Goal: Transaction & Acquisition: Purchase product/service

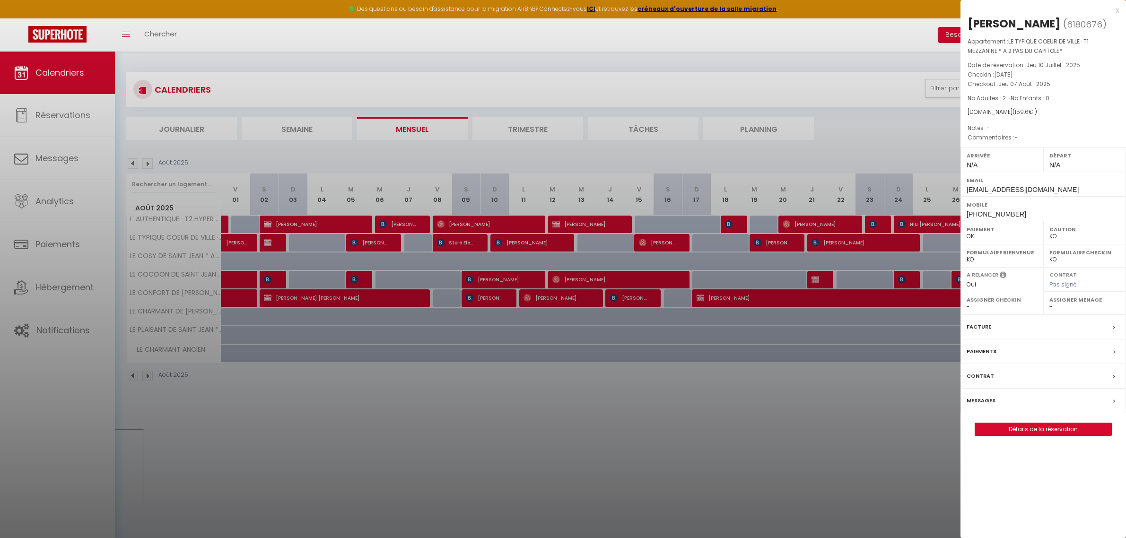
select select "KO"
select select "0"
click at [1117, 9] on div "x" at bounding box center [1039, 10] width 158 height 11
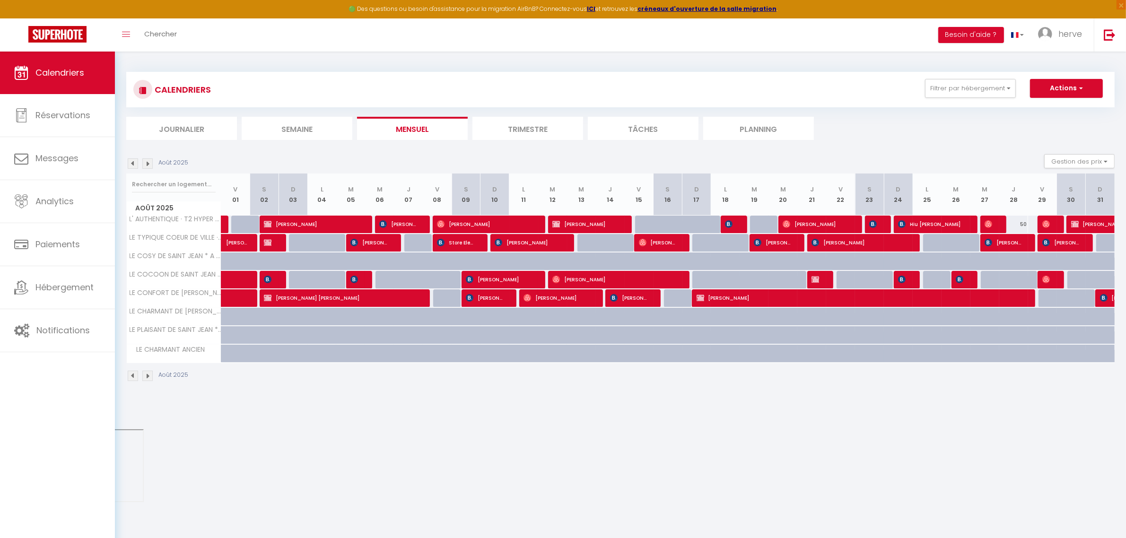
click at [557, 128] on li "Trimestre" at bounding box center [527, 128] width 111 height 23
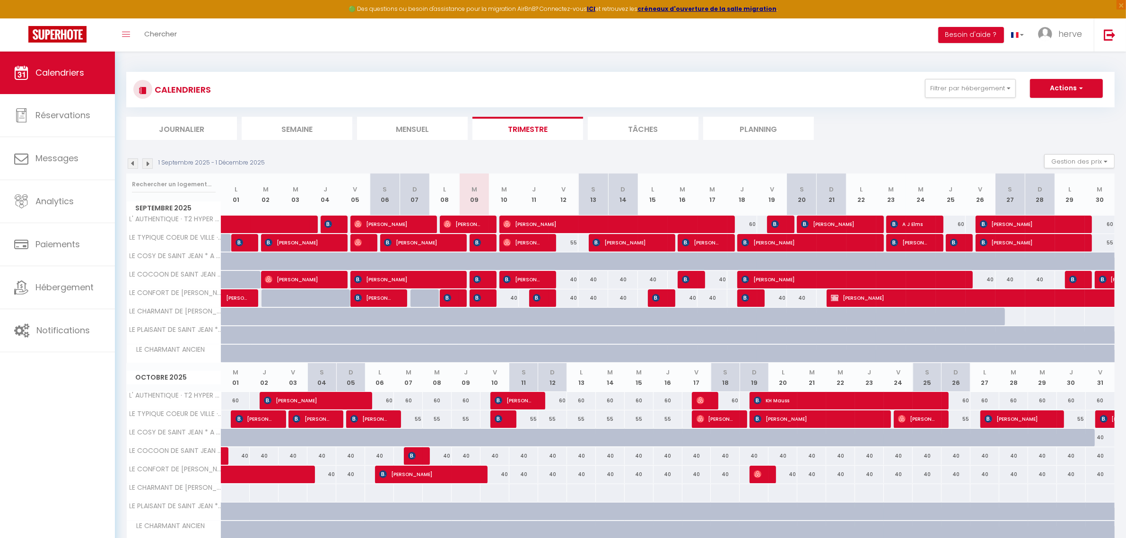
click at [147, 162] on img at bounding box center [147, 163] width 10 height 10
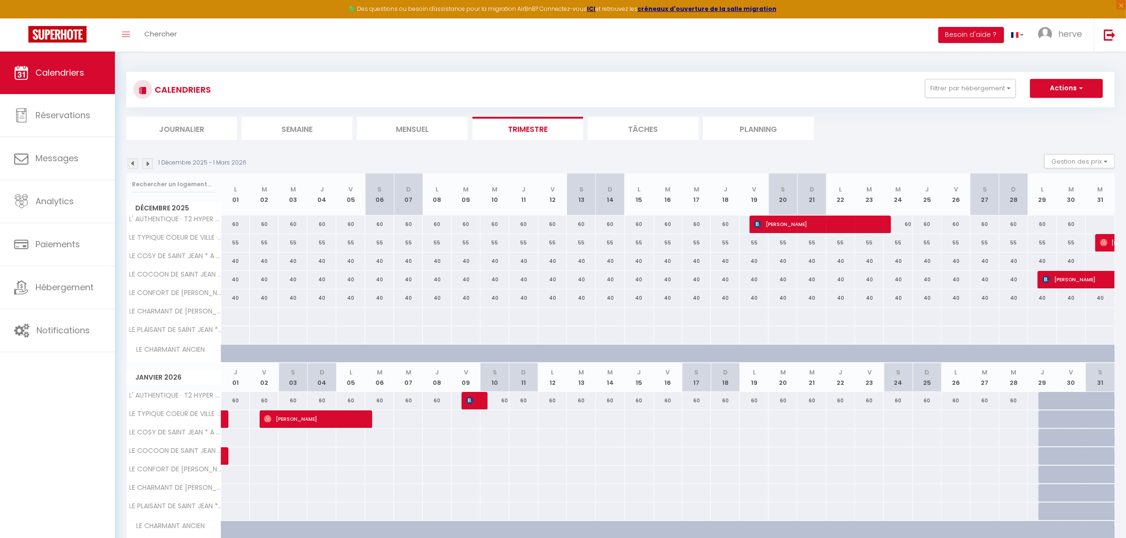
drag, startPoint x: 282, startPoint y: 469, endPoint x: 294, endPoint y: 469, distance: 11.8
click at [282, 469] on div at bounding box center [292, 474] width 29 height 17
type input "[DATE]"
type input "Dim 04 Janvier 2026"
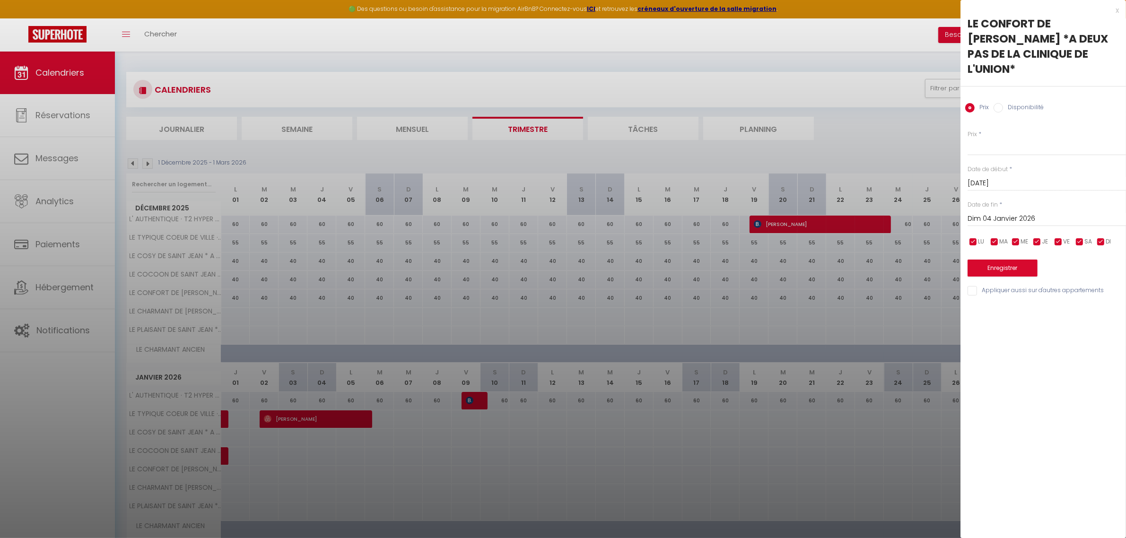
click at [1117, 11] on div "x" at bounding box center [1039, 10] width 158 height 11
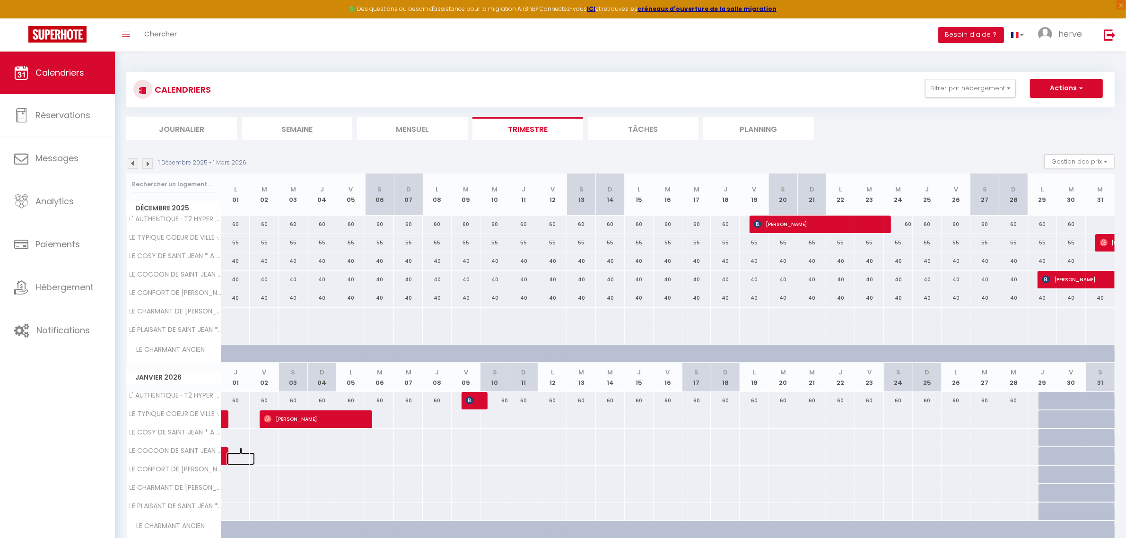
click at [233, 460] on link at bounding box center [240, 458] width 29 height 13
type input "Jeu 01 Janvier 2026"
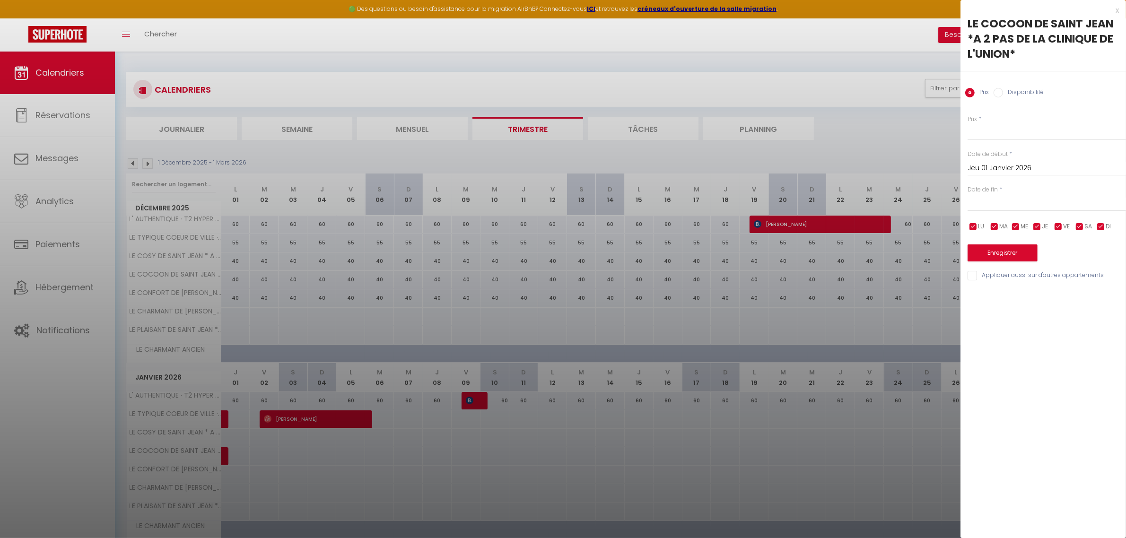
click at [1003, 90] on label "Disponibilité" at bounding box center [1023, 93] width 41 height 10
click at [1003, 90] on input "Disponibilité" at bounding box center [997, 92] width 9 height 9
radio input "true"
radio input "false"
click at [990, 130] on select "Disponible Indisponible" at bounding box center [1046, 132] width 158 height 18
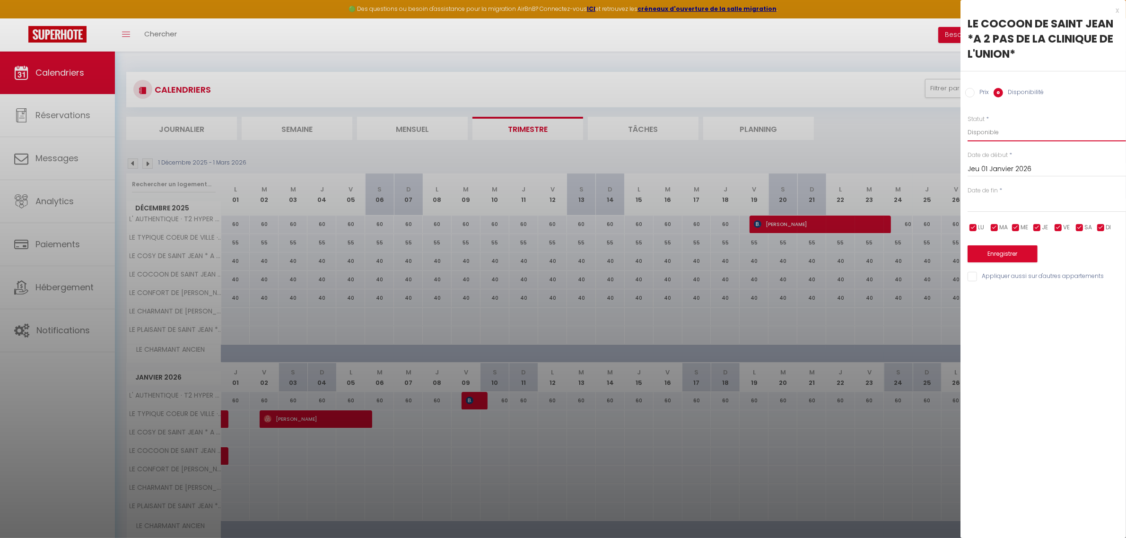
select select "0"
click at [967, 123] on select "Disponible Indisponible" at bounding box center [1046, 132] width 158 height 18
click at [996, 201] on input "text" at bounding box center [1046, 205] width 158 height 12
click at [1098, 217] on span ">" at bounding box center [1098, 220] width 20 height 19
click at [1097, 217] on span ">" at bounding box center [1098, 220] width 20 height 19
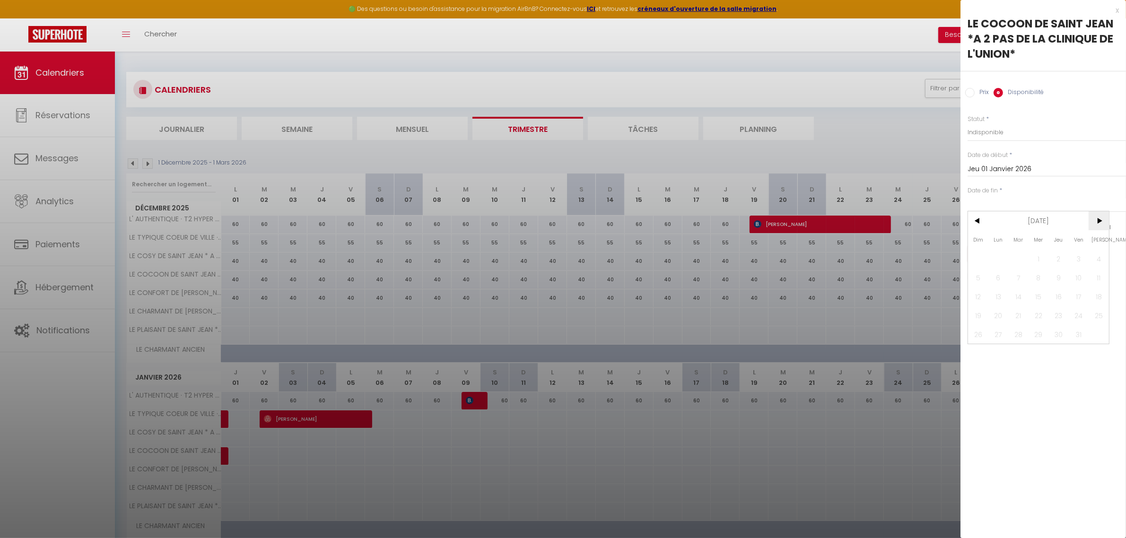
click at [1097, 217] on span ">" at bounding box center [1098, 220] width 20 height 19
click at [1020, 333] on span "31" at bounding box center [1018, 334] width 20 height 19
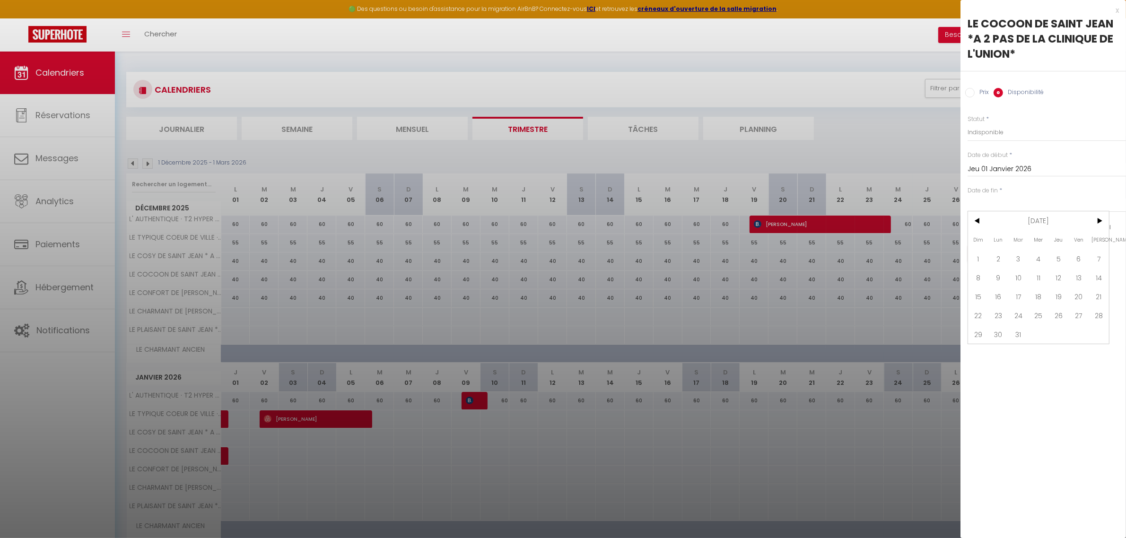
type input "[DATE]"
click at [997, 255] on button "Enregistrer" at bounding box center [1002, 253] width 70 height 17
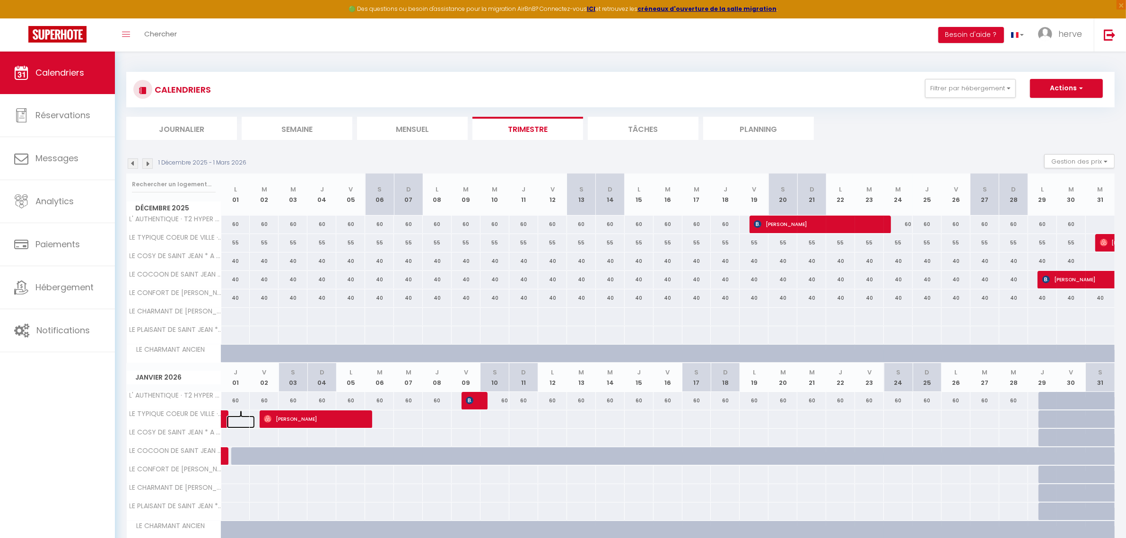
click at [229, 420] on link at bounding box center [240, 422] width 29 height 13
select select "1"
type input "Jeu 01 Janvier 2026"
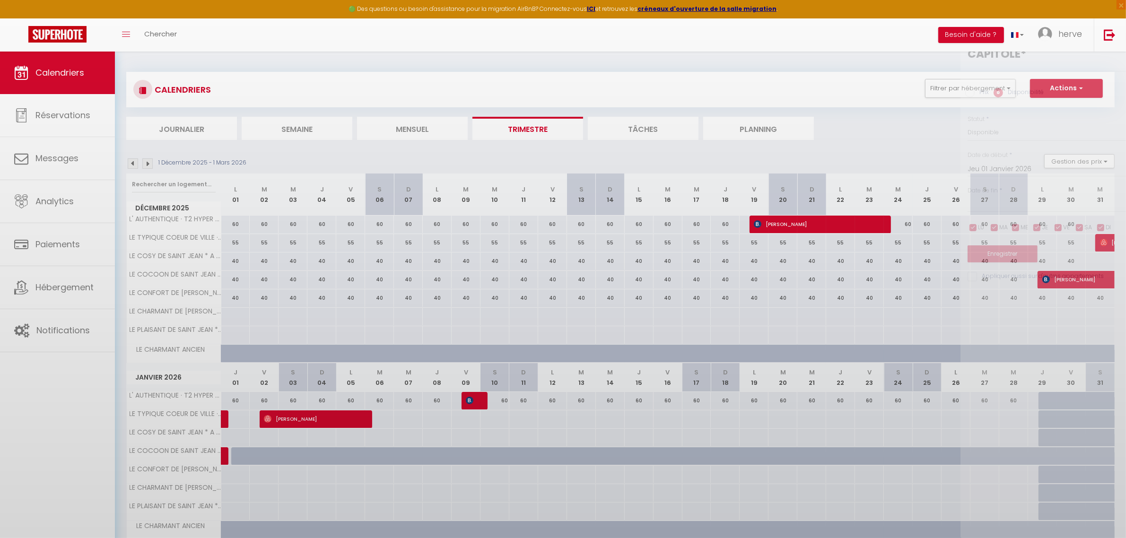
click at [229, 420] on div at bounding box center [563, 269] width 1126 height 538
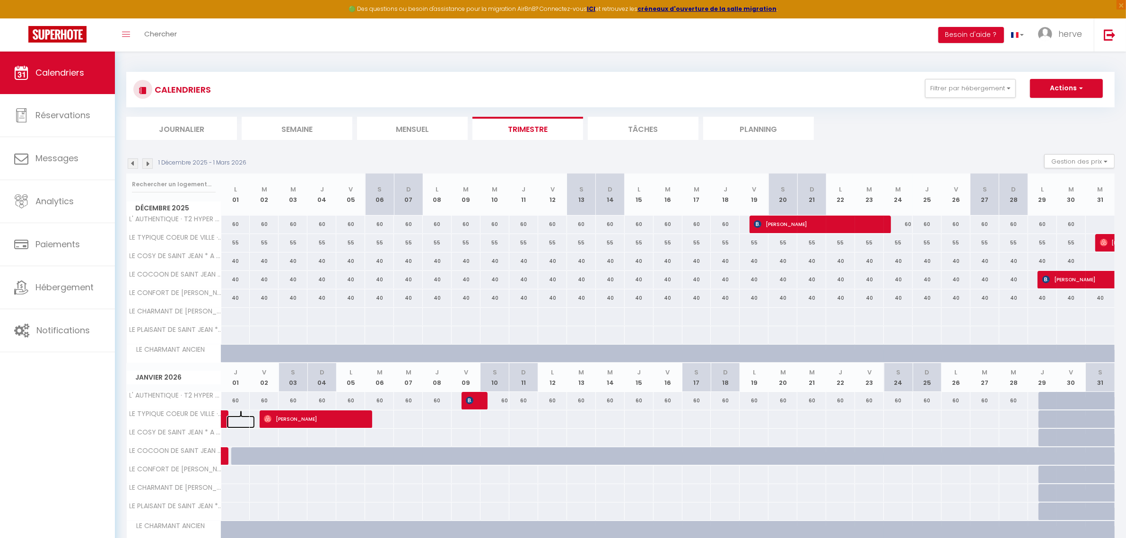
click at [241, 421] on span at bounding box center [241, 419] width 0 height 18
select select "1"
type input "Jeu 01 Janvier 2026"
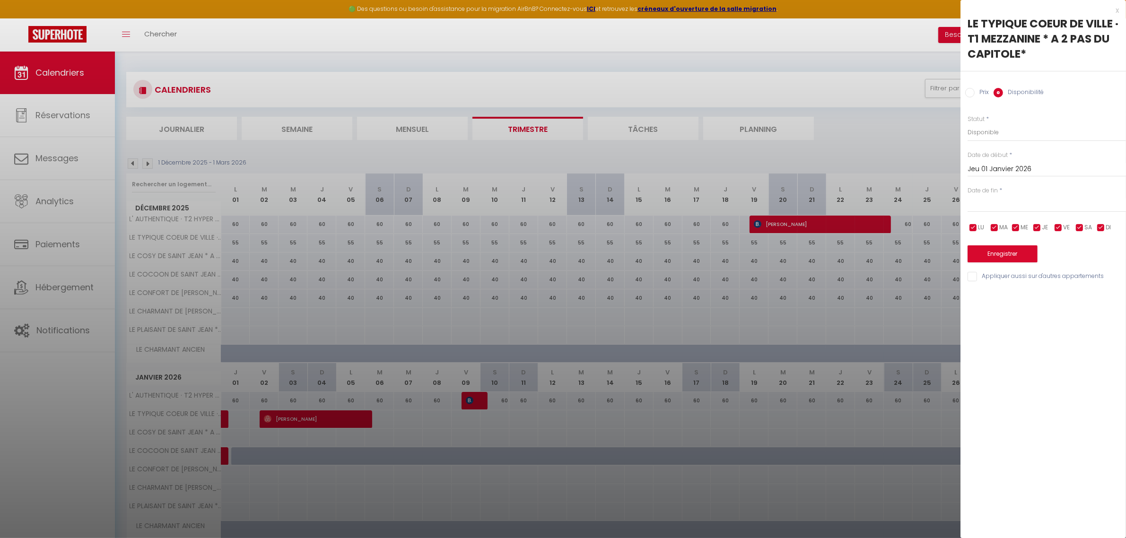
click at [992, 205] on input "text" at bounding box center [1046, 205] width 158 height 12
click at [1093, 224] on span ">" at bounding box center [1098, 220] width 20 height 19
click at [1092, 224] on span ">" at bounding box center [1098, 220] width 20 height 19
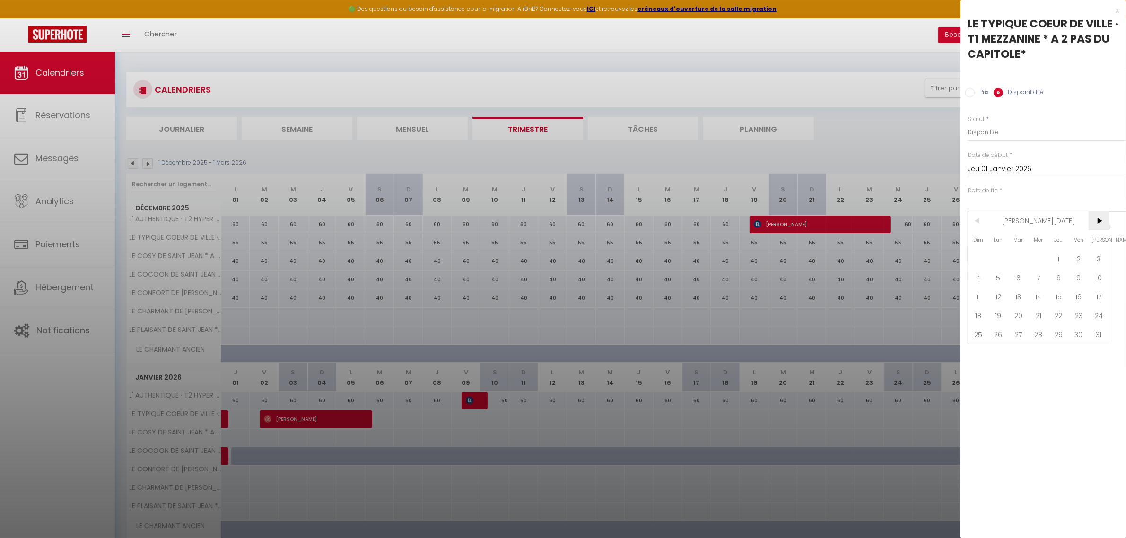
click at [1092, 224] on span ">" at bounding box center [1098, 220] width 20 height 19
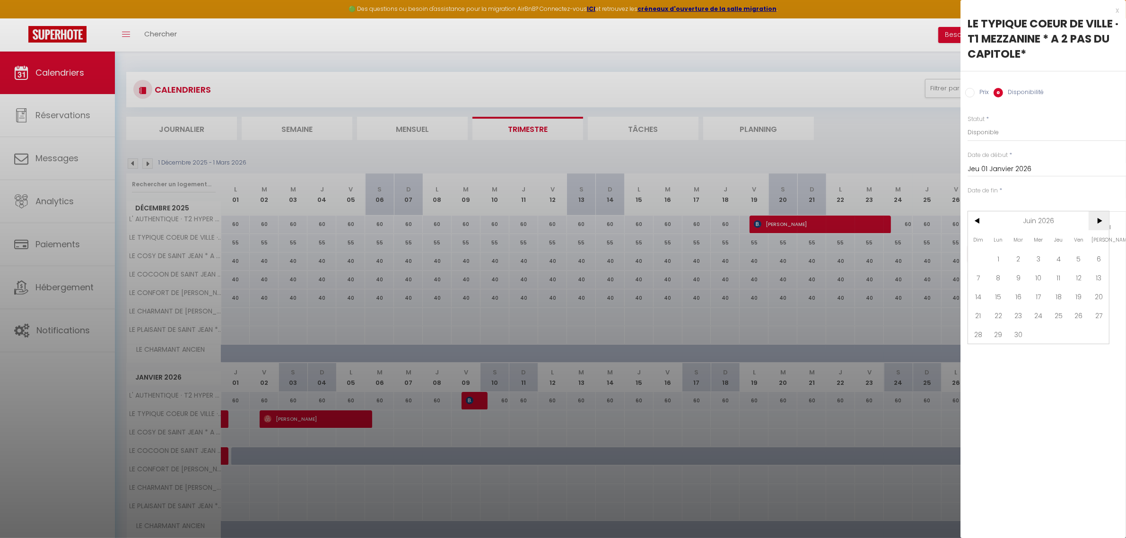
click at [1092, 225] on span ">" at bounding box center [1098, 220] width 20 height 19
click at [1093, 225] on span ">" at bounding box center [1098, 220] width 20 height 19
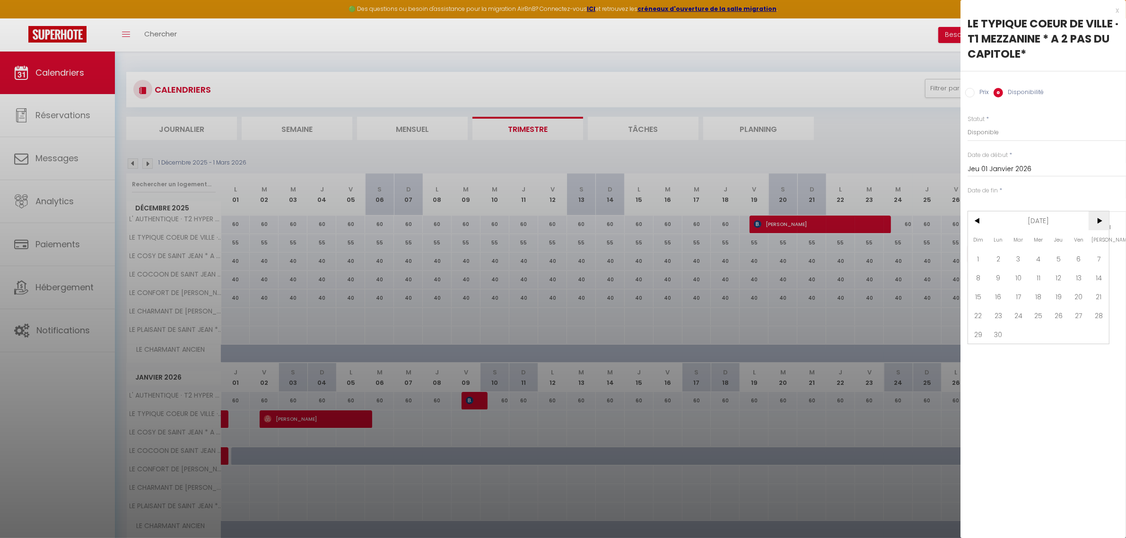
click at [1093, 225] on span ">" at bounding box center [1098, 220] width 20 height 19
drag, startPoint x: 1060, startPoint y: 332, endPoint x: 1031, endPoint y: 290, distance: 51.0
click at [1060, 331] on span "31" at bounding box center [1058, 334] width 20 height 19
type input "Jeu 31 Décembre 2026"
click at [974, 93] on label "Prix" at bounding box center [981, 93] width 14 height 10
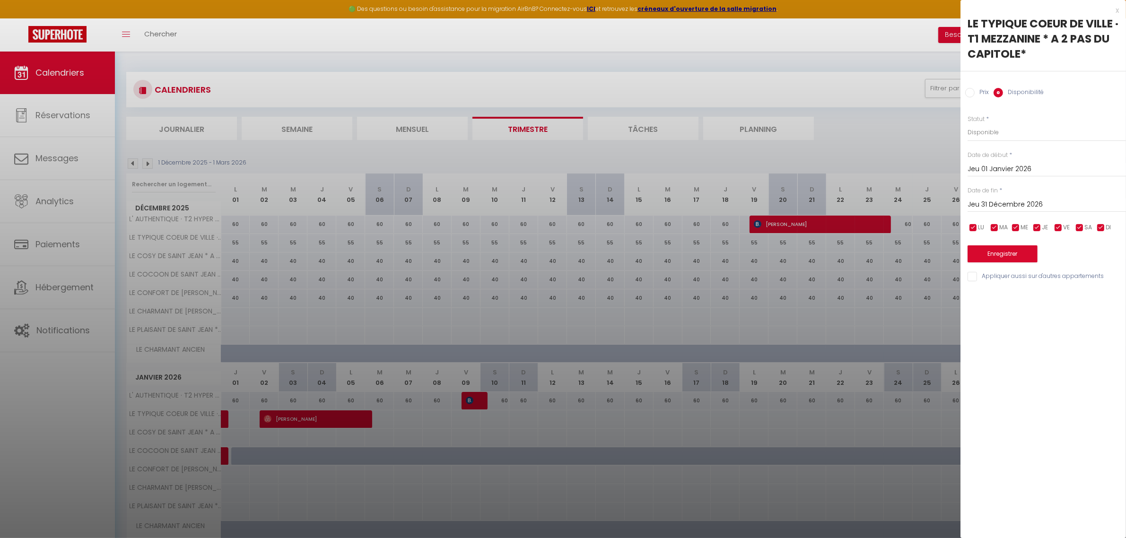
click at [974, 93] on input "Prix" at bounding box center [969, 92] width 9 height 9
radio input "true"
radio input "false"
click at [985, 137] on input "Prix" at bounding box center [1046, 131] width 158 height 17
type input "55"
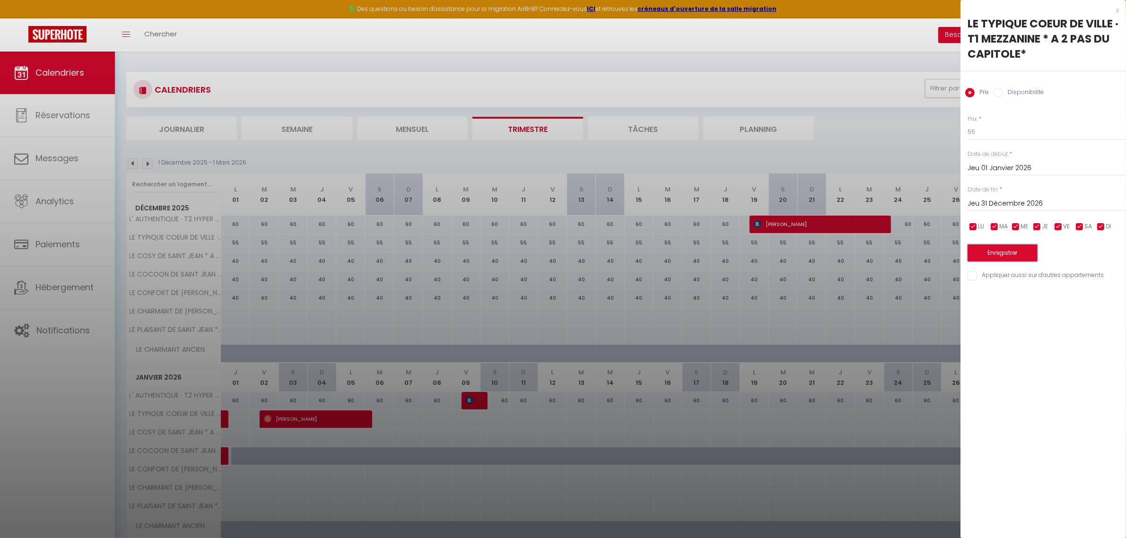
click at [998, 254] on button "Enregistrer" at bounding box center [1002, 252] width 70 height 17
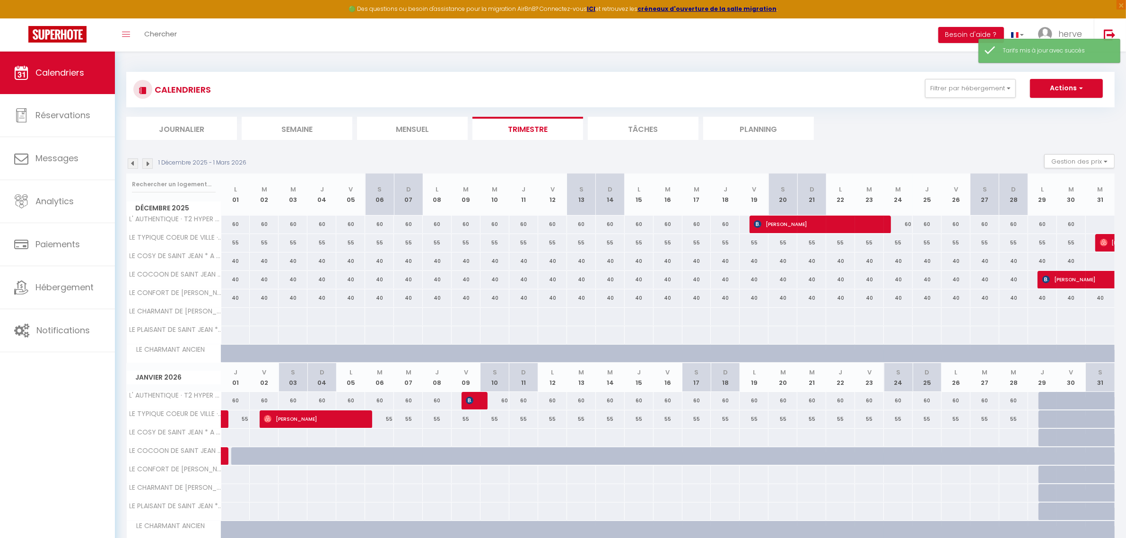
click at [224, 443] on div at bounding box center [235, 437] width 29 height 17
type input "Jeu 01 Janvier 2026"
type input "Ven 02 Janvier 2026"
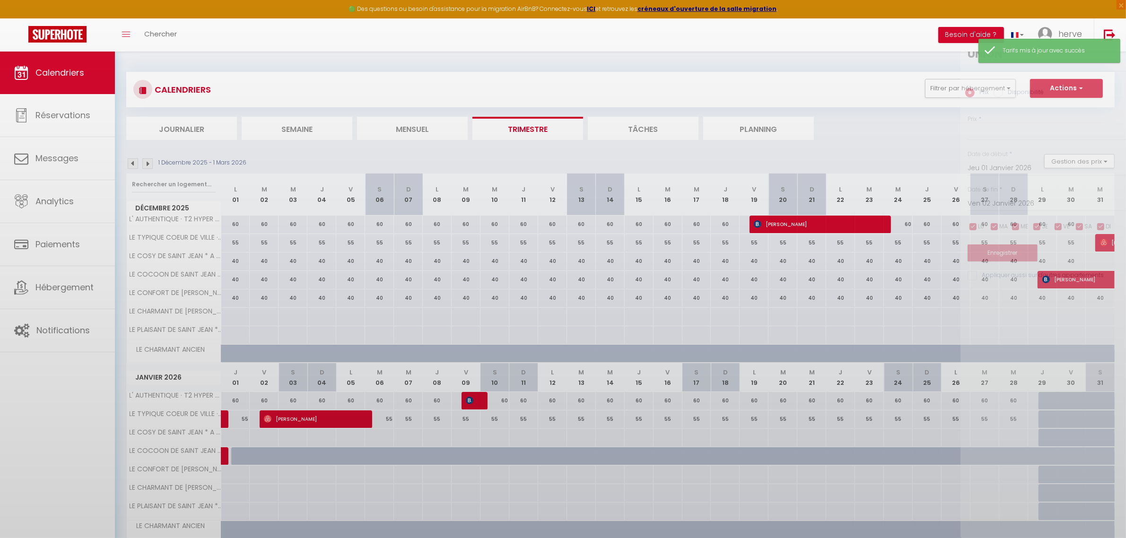
click at [224, 443] on div at bounding box center [563, 269] width 1126 height 538
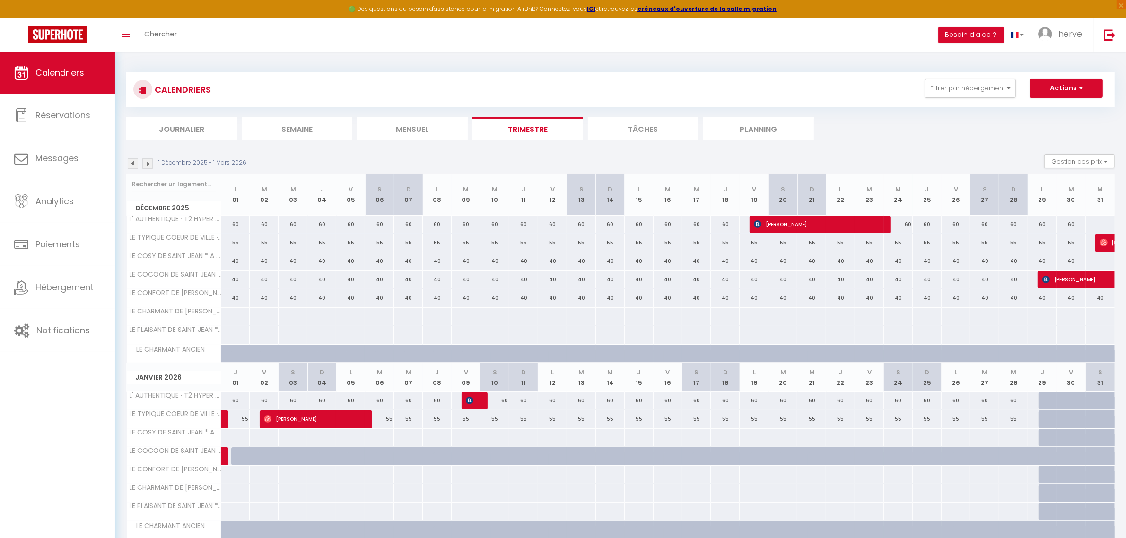
click at [223, 441] on div at bounding box center [235, 437] width 29 height 17
type input "Jeu 01 Janvier 2026"
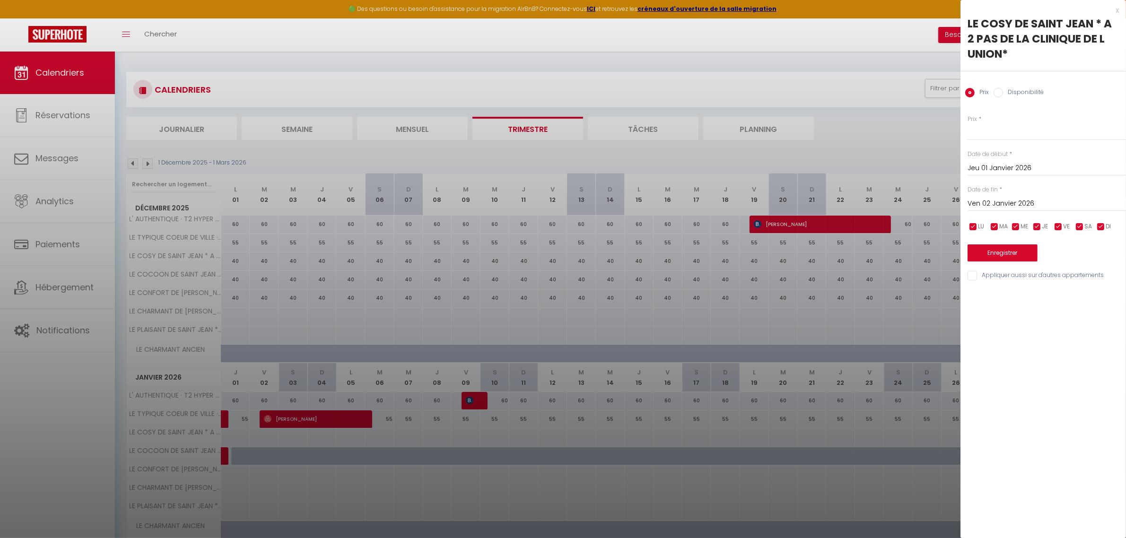
click at [980, 203] on input "Ven 02 Janvier 2026" at bounding box center [1046, 204] width 158 height 12
click at [1097, 221] on span ">" at bounding box center [1098, 219] width 20 height 19
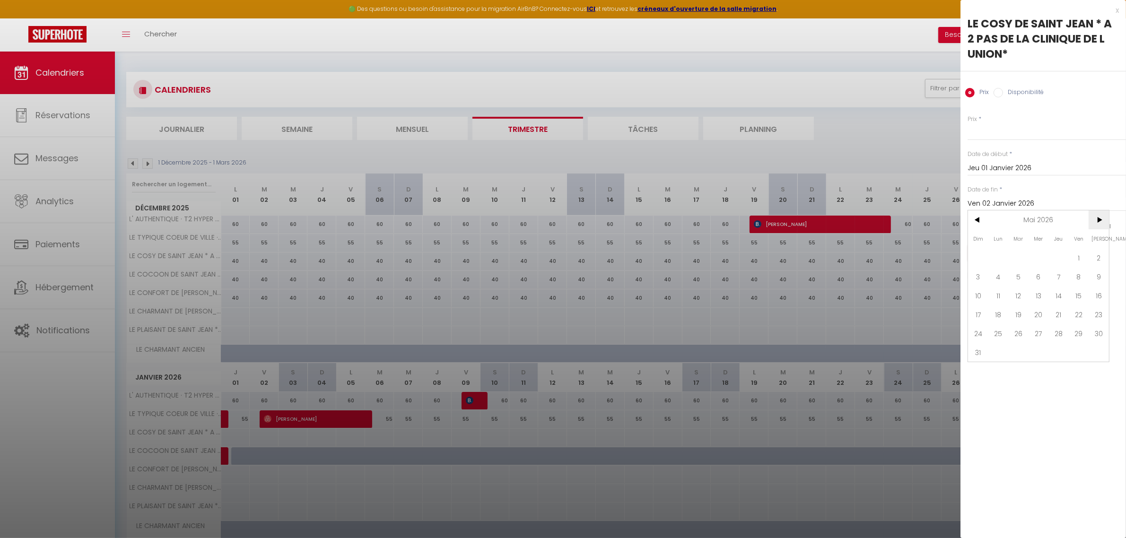
click at [1097, 221] on span ">" at bounding box center [1098, 219] width 20 height 19
click at [1096, 221] on span ">" at bounding box center [1098, 219] width 20 height 19
click at [1095, 221] on span ">" at bounding box center [1098, 219] width 20 height 19
click at [1094, 221] on span ">" at bounding box center [1098, 219] width 20 height 19
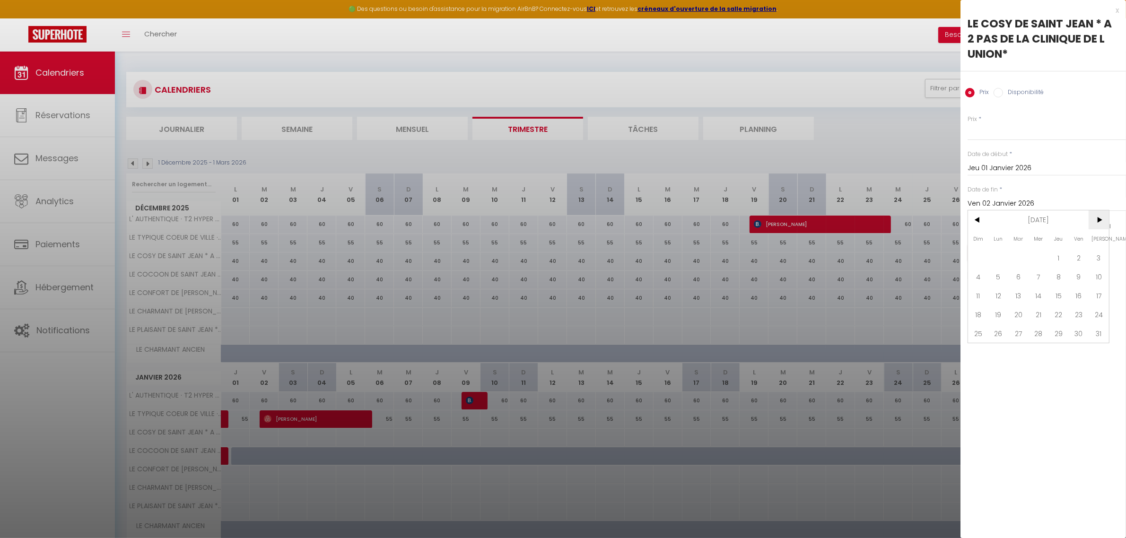
click at [1094, 221] on span ">" at bounding box center [1098, 219] width 20 height 19
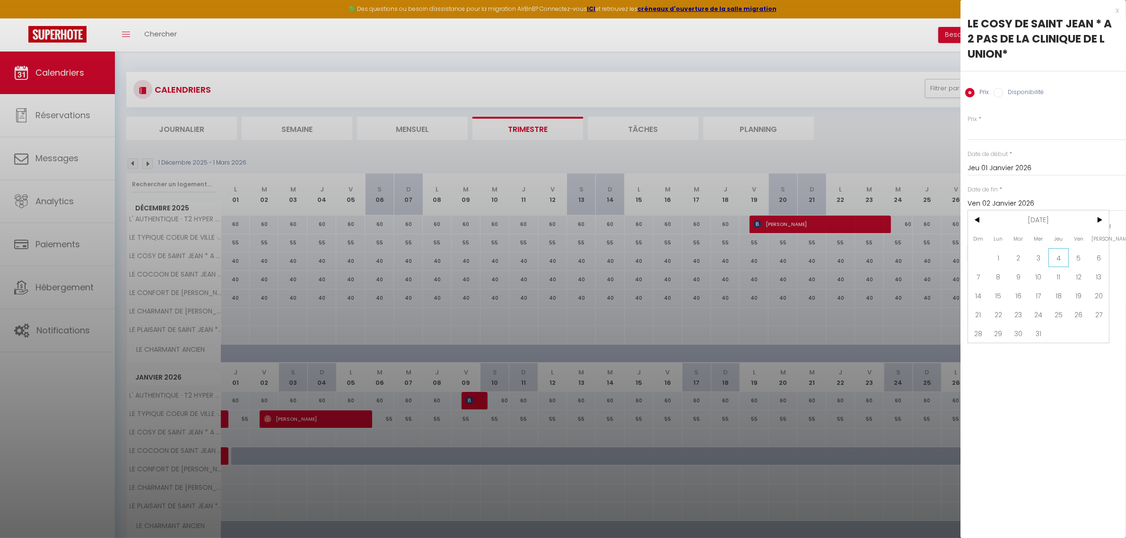
click at [1062, 254] on span "4" at bounding box center [1058, 257] width 20 height 19
type input "[DATE]"
click at [1003, 90] on label "Disponibilité" at bounding box center [1023, 93] width 41 height 10
click at [1003, 90] on input "Disponibilité" at bounding box center [997, 92] width 9 height 9
radio input "true"
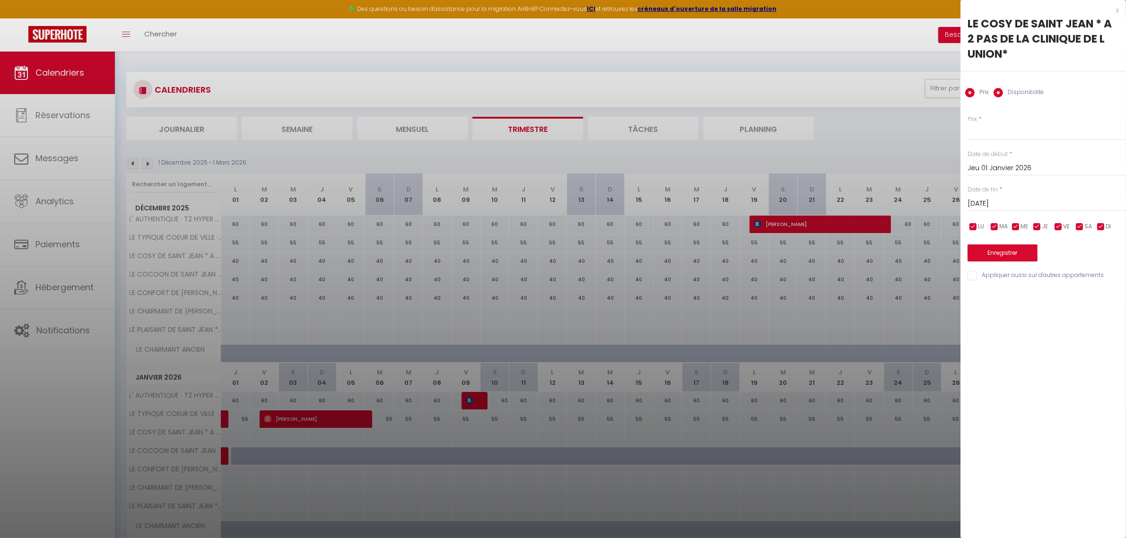
radio input "false"
click at [991, 134] on select "Disponible Indisponible" at bounding box center [1046, 132] width 158 height 18
select select "0"
click at [967, 123] on select "Disponible Indisponible" at bounding box center [1046, 132] width 158 height 18
drag, startPoint x: 987, startPoint y: 250, endPoint x: 789, endPoint y: 275, distance: 199.7
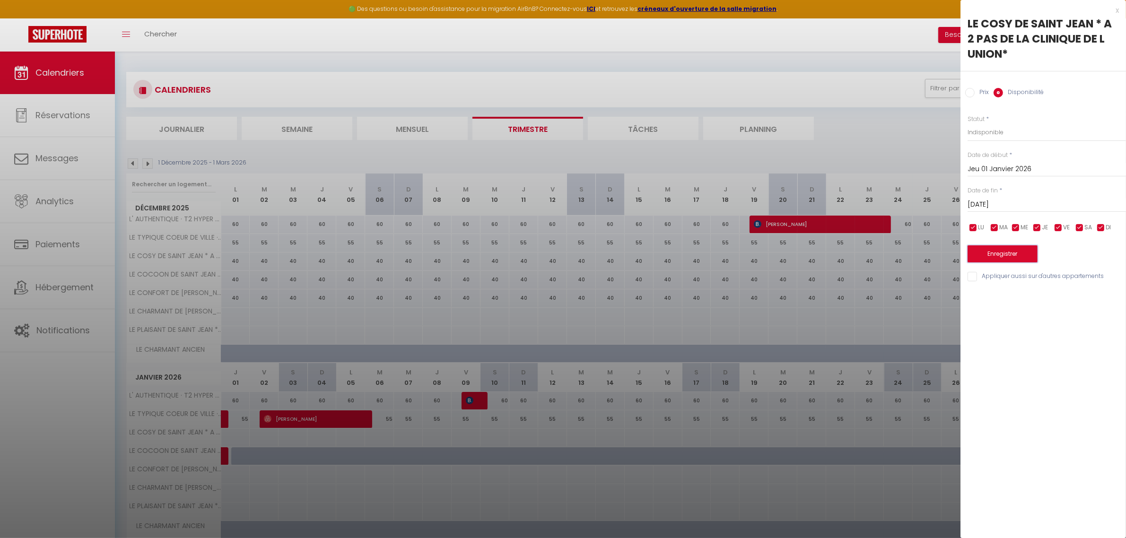
click at [987, 248] on button "Enregistrer" at bounding box center [1002, 253] width 70 height 17
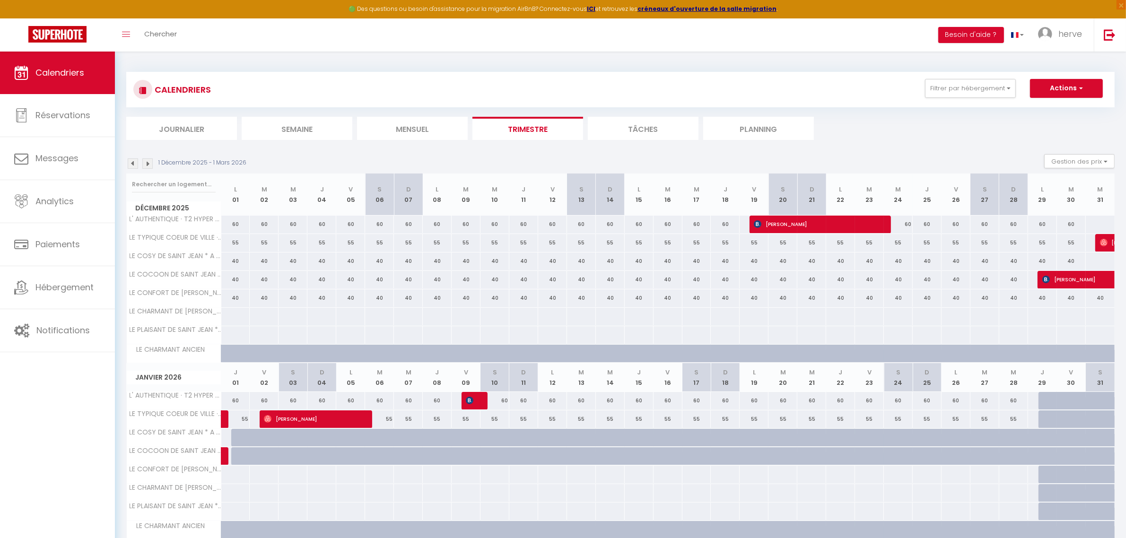
click at [131, 165] on img at bounding box center [133, 163] width 10 height 10
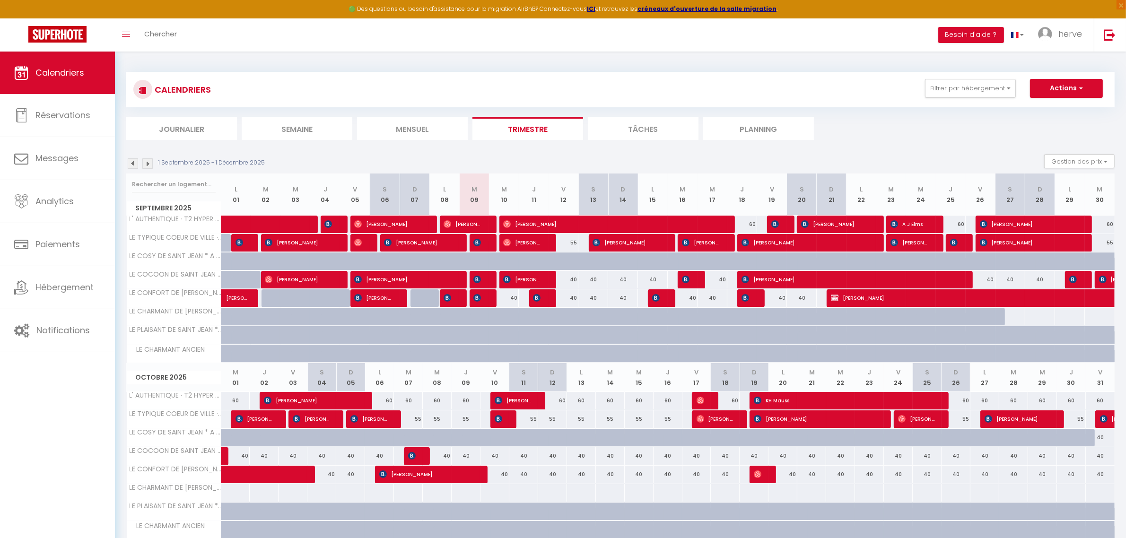
click at [147, 162] on img at bounding box center [147, 163] width 10 height 10
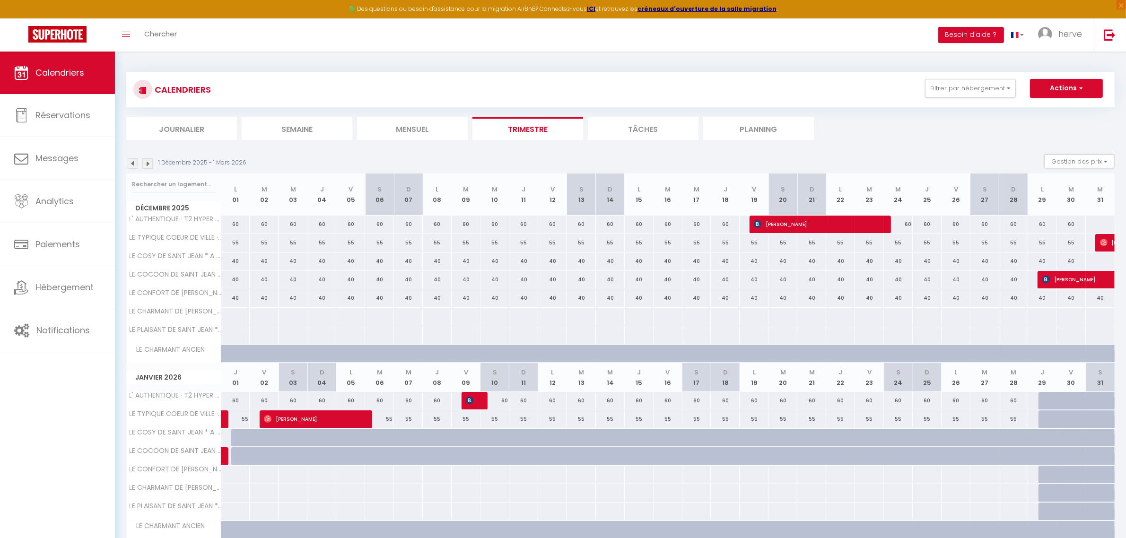
click at [230, 317] on div at bounding box center [235, 316] width 29 height 17
select select "1"
type input "Lun 01 Décembre 2025"
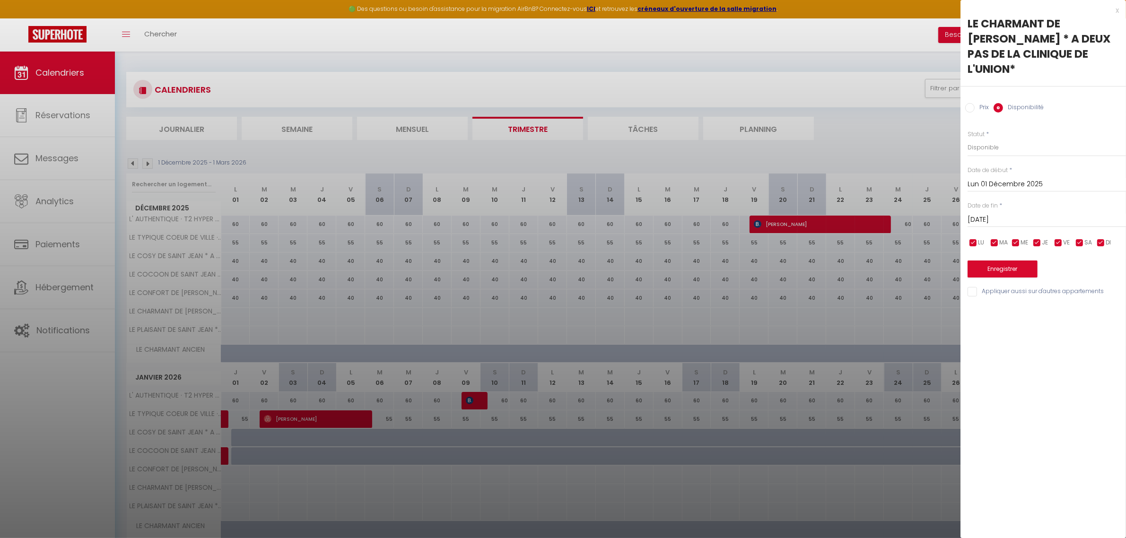
click at [993, 214] on input "[DATE]" at bounding box center [1046, 220] width 158 height 12
click at [1096, 226] on span ">" at bounding box center [1098, 235] width 20 height 19
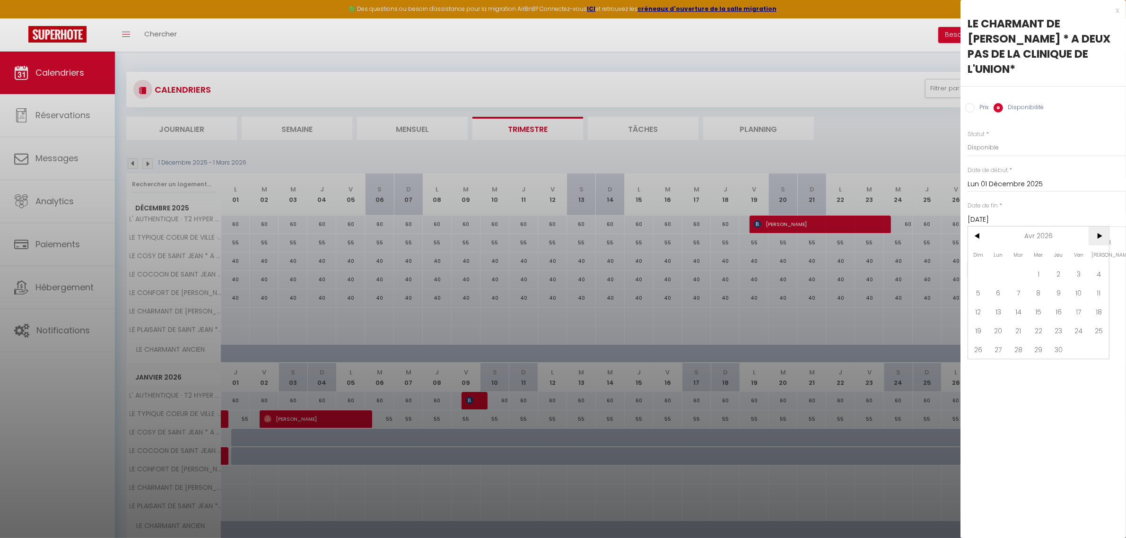
click at [1096, 226] on span ">" at bounding box center [1098, 235] width 20 height 19
click at [1088, 305] on span "19" at bounding box center [1079, 311] width 20 height 19
type input "Ven 19 Juin 2026"
drag, startPoint x: 982, startPoint y: 130, endPoint x: 982, endPoint y: 139, distance: 8.0
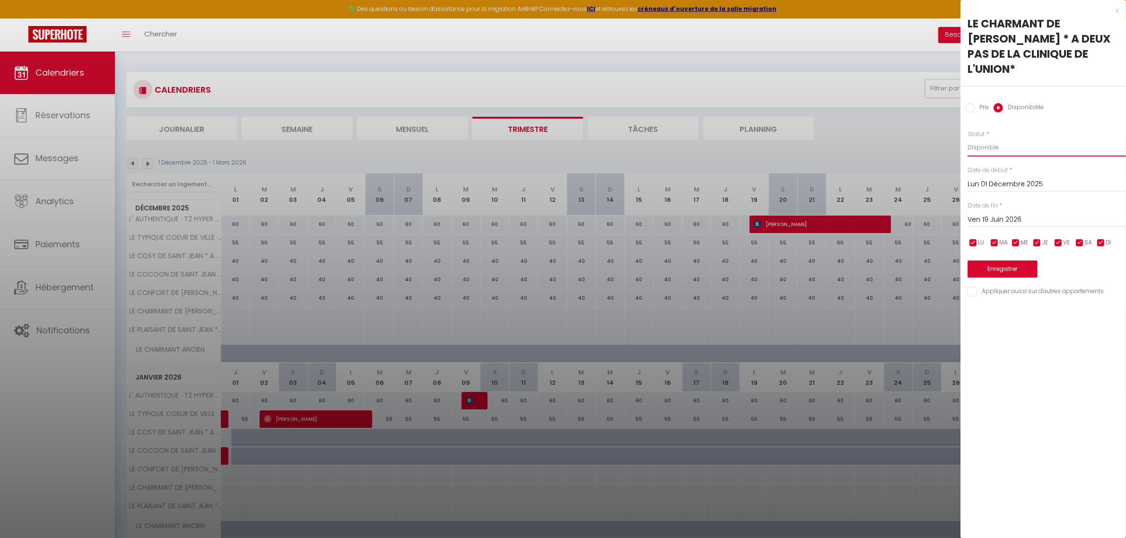
click at [982, 139] on select "Disponible Indisponible" at bounding box center [1046, 148] width 158 height 18
select select "0"
click at [967, 139] on select "Disponible Indisponible" at bounding box center [1046, 148] width 158 height 18
click at [1009, 261] on button "Enregistrer" at bounding box center [1002, 269] width 70 height 17
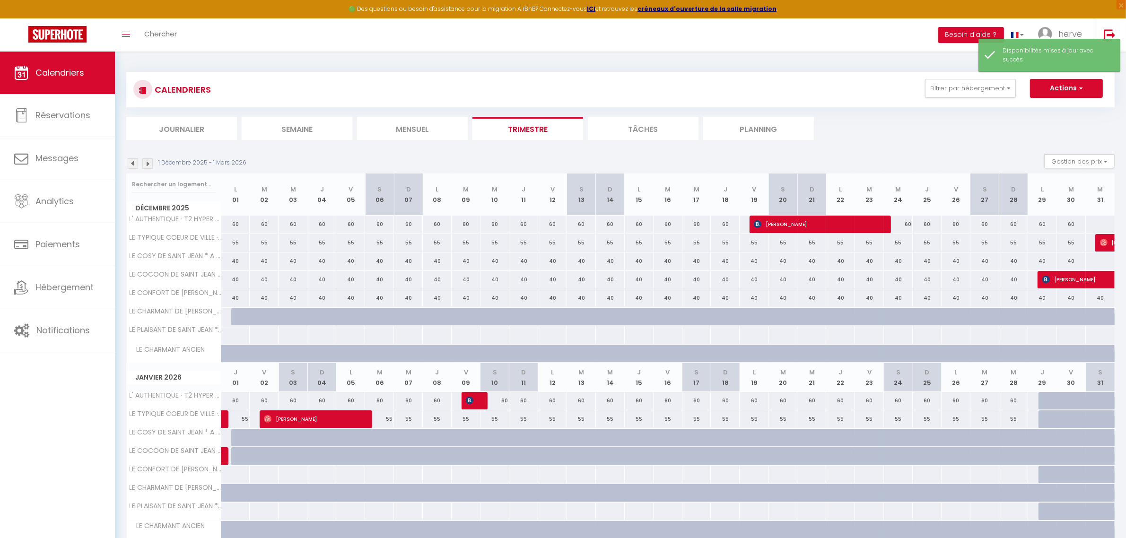
click at [230, 343] on div at bounding box center [235, 334] width 29 height 17
select select "1"
type input "Lun 01 Décembre 2025"
type input "[DATE]"
click at [0, 0] on div at bounding box center [0, 0] width 0 height 0
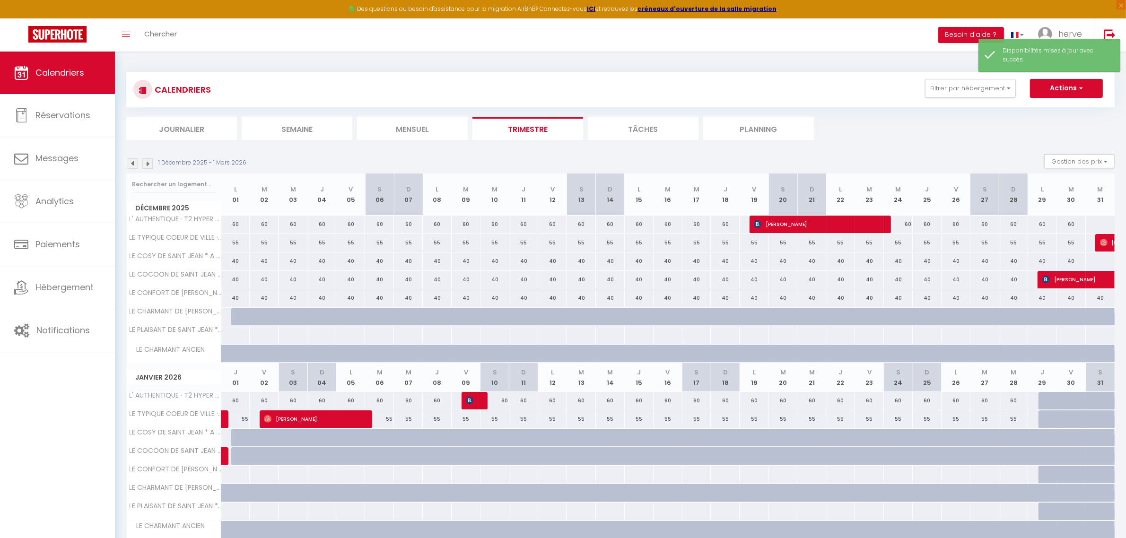
click at [228, 337] on div at bounding box center [235, 334] width 29 height 17
select select "1"
type input "Lun 01 Décembre 2025"
type input "[DATE]"
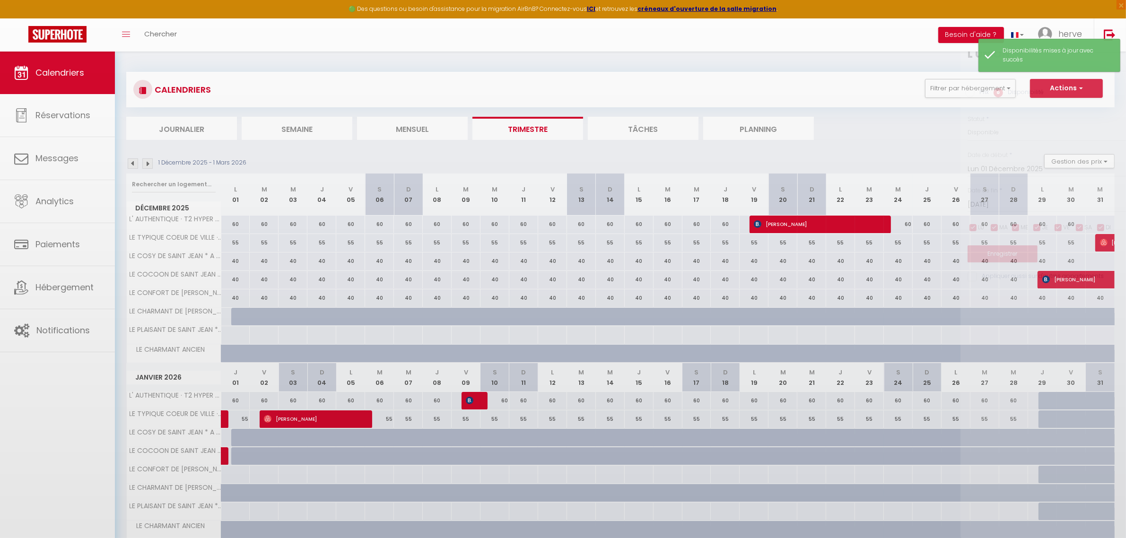
click at [228, 337] on div at bounding box center [563, 269] width 1126 height 538
select select
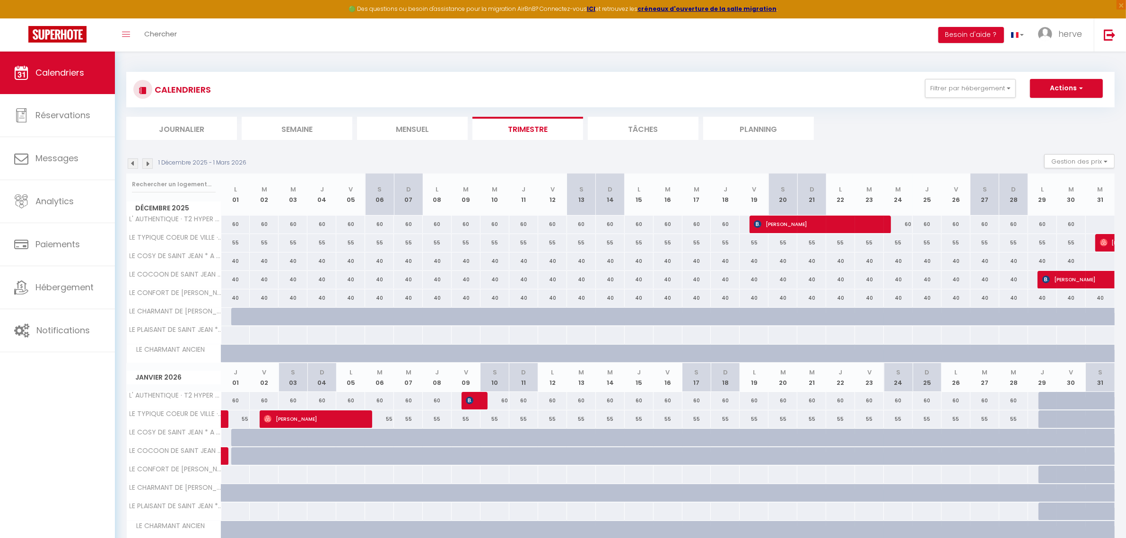
click at [227, 341] on div at bounding box center [235, 334] width 29 height 17
select select "1"
type input "Lun 01 Décembre 2025"
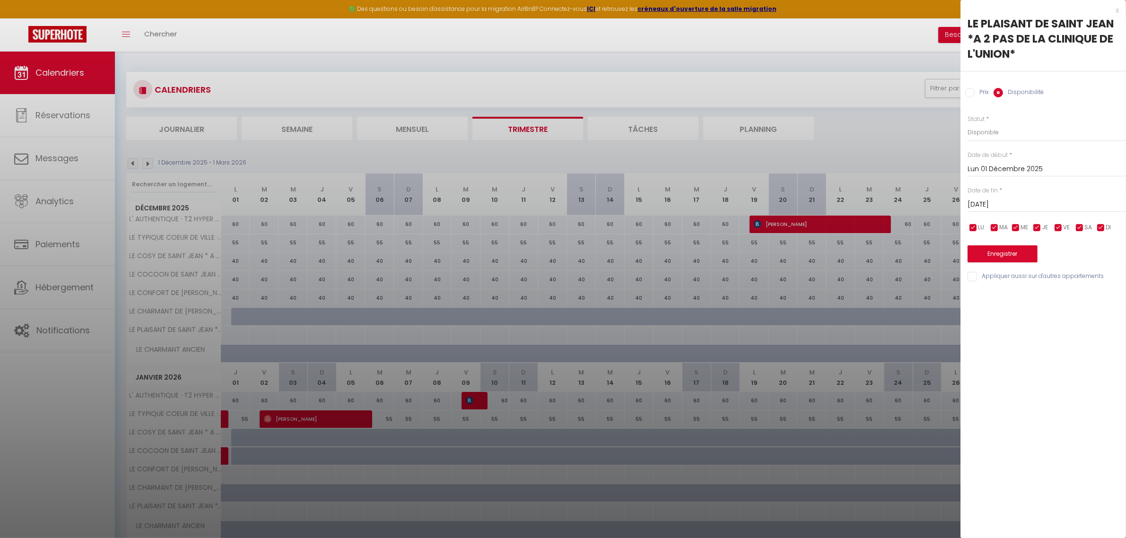
click at [1000, 194] on span "*" at bounding box center [1000, 190] width 3 height 8
click at [1001, 206] on input "[DATE]" at bounding box center [1046, 205] width 158 height 12
click at [1100, 218] on span ">" at bounding box center [1098, 220] width 20 height 19
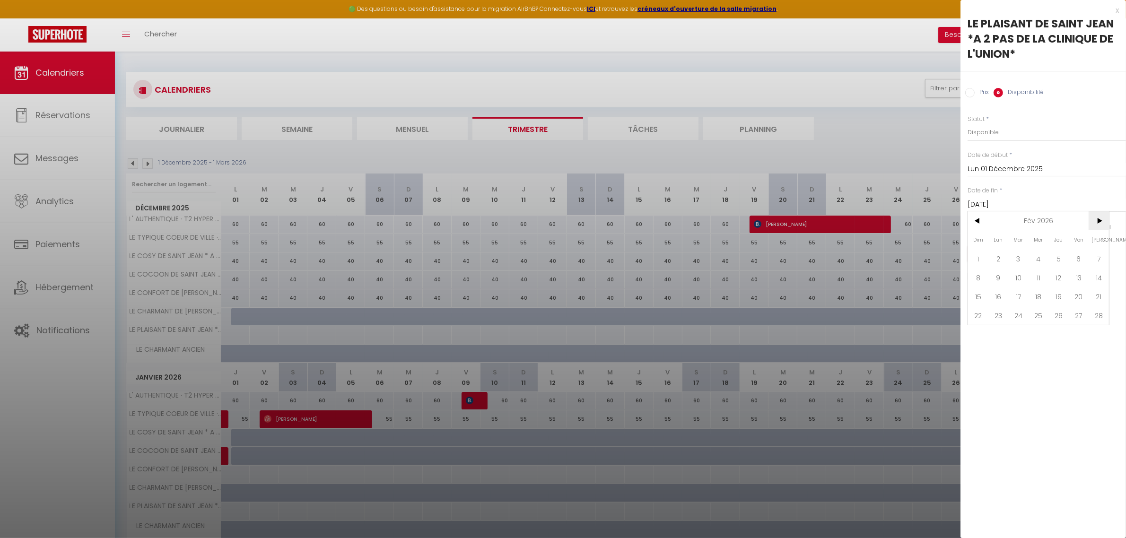
click at [1100, 218] on span ">" at bounding box center [1098, 220] width 20 height 19
drag, startPoint x: 1100, startPoint y: 304, endPoint x: 1086, endPoint y: 286, distance: 22.9
click at [1100, 304] on span "20" at bounding box center [1098, 296] width 20 height 19
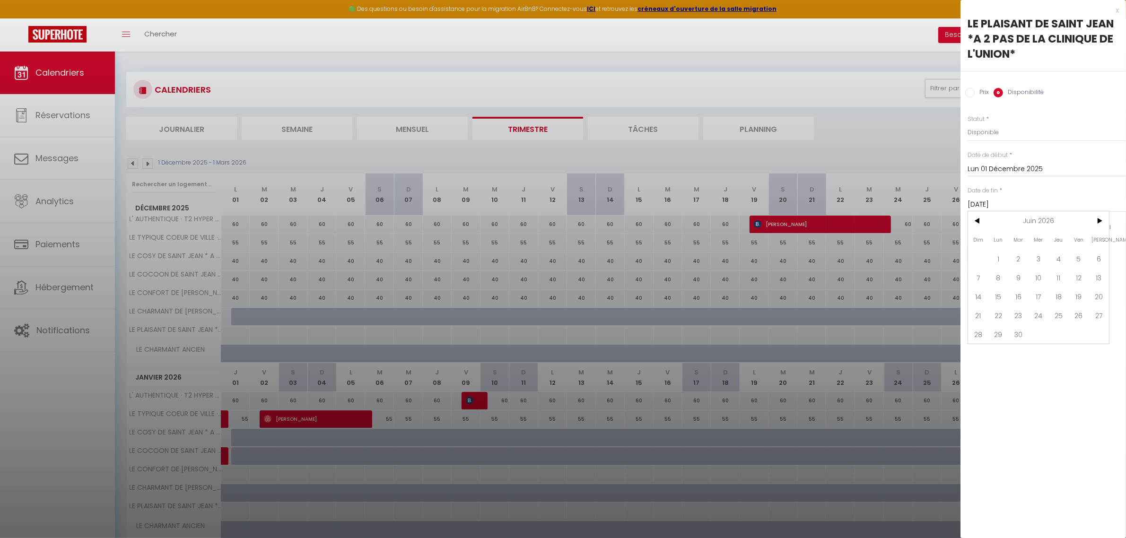
type input "[DATE]"
click at [979, 135] on select "Disponible Indisponible" at bounding box center [1046, 132] width 158 height 18
select select "0"
click at [967, 123] on select "Disponible Indisponible" at bounding box center [1046, 132] width 158 height 18
drag, startPoint x: 1008, startPoint y: 253, endPoint x: 795, endPoint y: 292, distance: 216.7
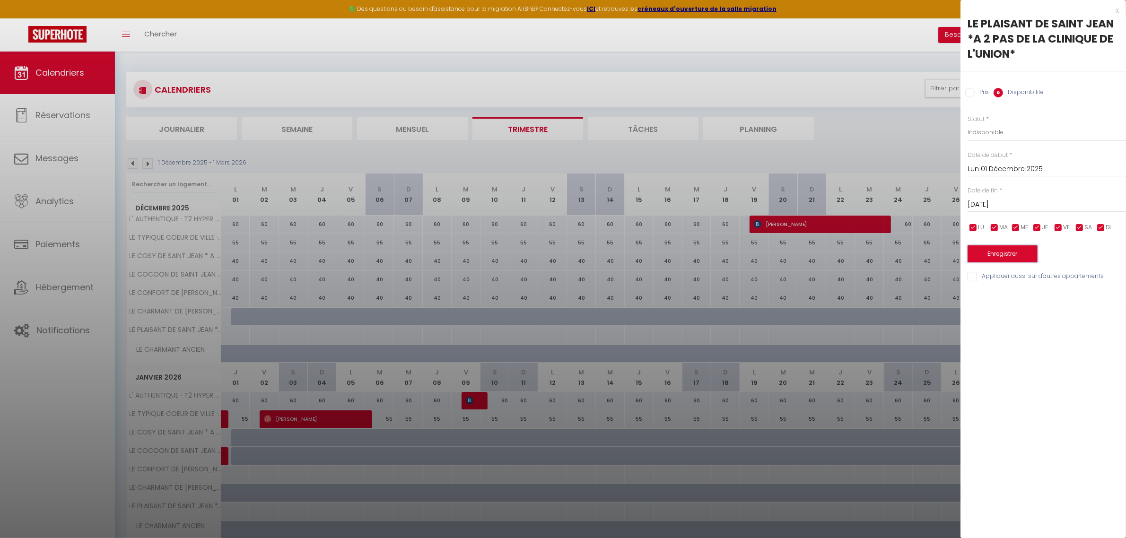
click at [1007, 253] on button "Enregistrer" at bounding box center [1002, 253] width 70 height 17
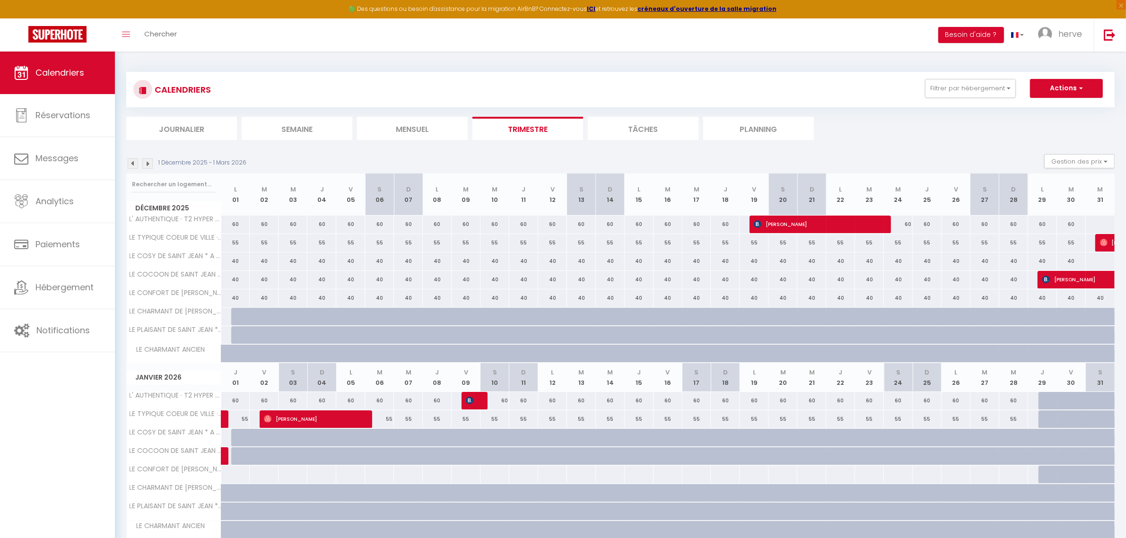
click at [227, 479] on div at bounding box center [235, 474] width 29 height 17
select select "1"
type input "Jeu 01 Janvier 2026"
type input "Ven 02 Janvier 2026"
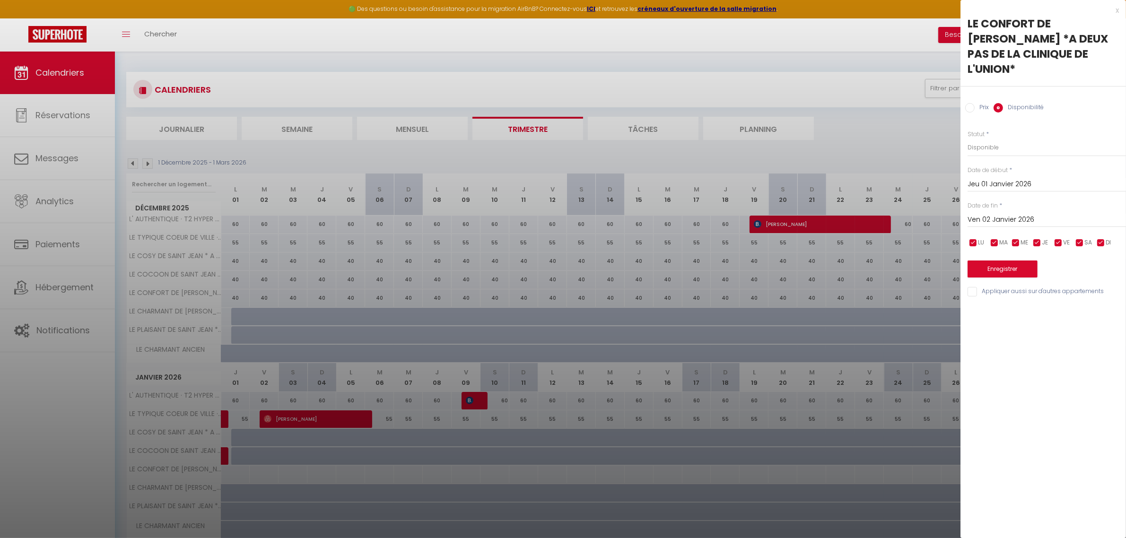
drag, startPoint x: 973, startPoint y: 96, endPoint x: 991, endPoint y: 125, distance: 34.4
click at [973, 103] on div "Prix" at bounding box center [977, 108] width 24 height 10
click at [970, 103] on input "Prix" at bounding box center [969, 107] width 9 height 9
radio input "true"
radio input "false"
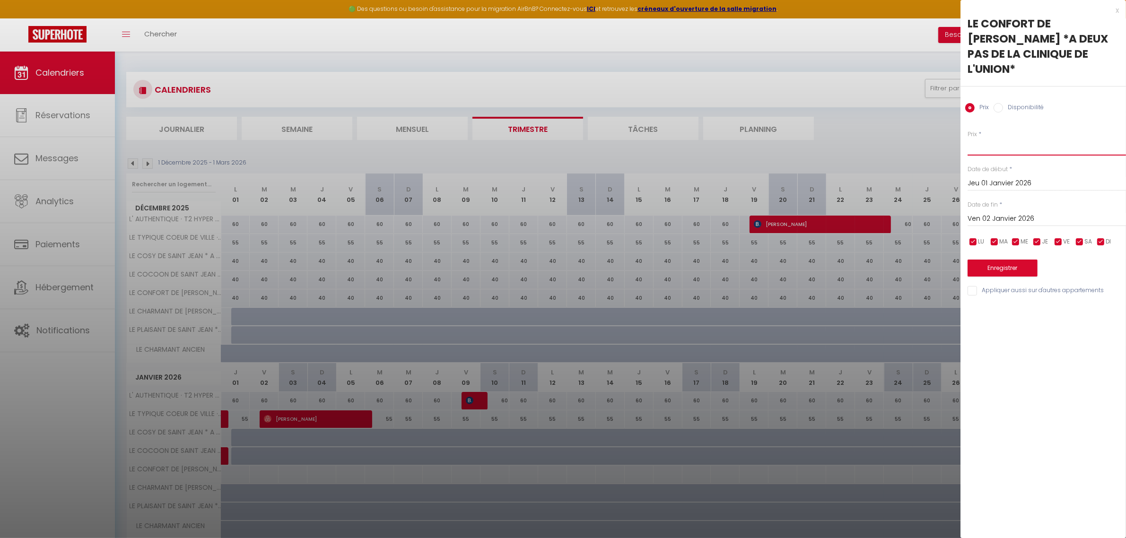
click at [993, 139] on input "Prix" at bounding box center [1046, 147] width 158 height 17
type input "40"
click at [1001, 213] on input "Ven 02 Janvier 2026" at bounding box center [1046, 219] width 158 height 12
click at [1098, 226] on span ">" at bounding box center [1098, 235] width 20 height 19
click at [1096, 226] on span ">" at bounding box center [1098, 235] width 20 height 19
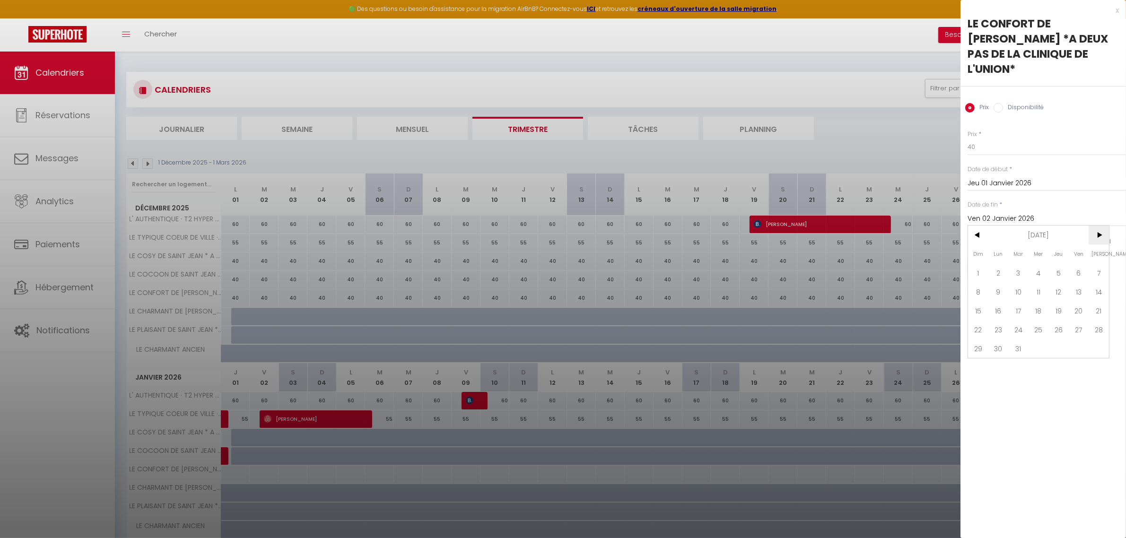
click at [1096, 226] on span ">" at bounding box center [1098, 235] width 20 height 19
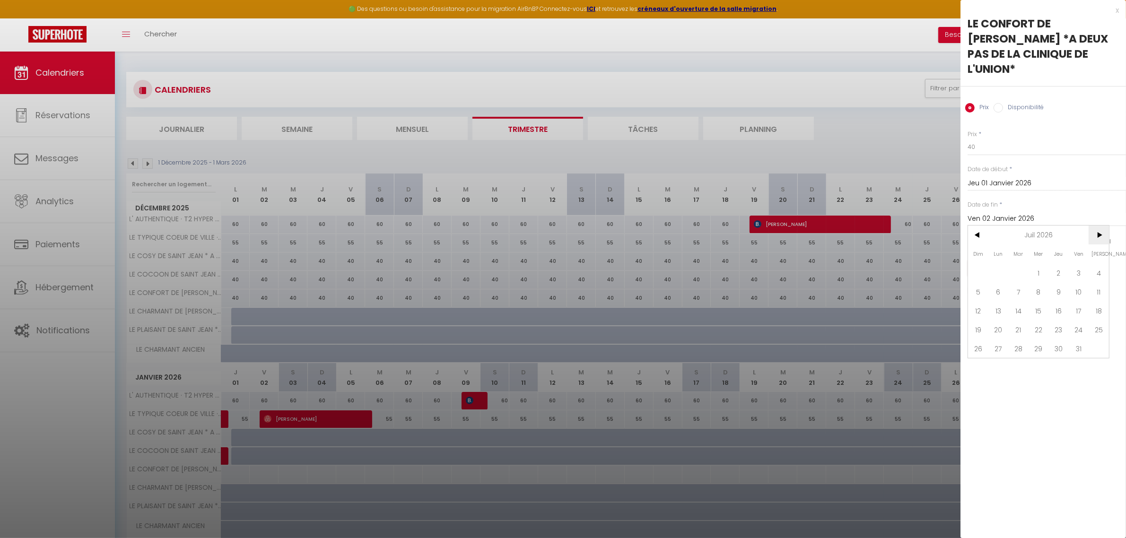
click at [1096, 226] on span ">" at bounding box center [1098, 235] width 20 height 19
click at [1095, 226] on span ">" at bounding box center [1098, 235] width 20 height 19
click at [1063, 339] on span "31" at bounding box center [1058, 348] width 20 height 19
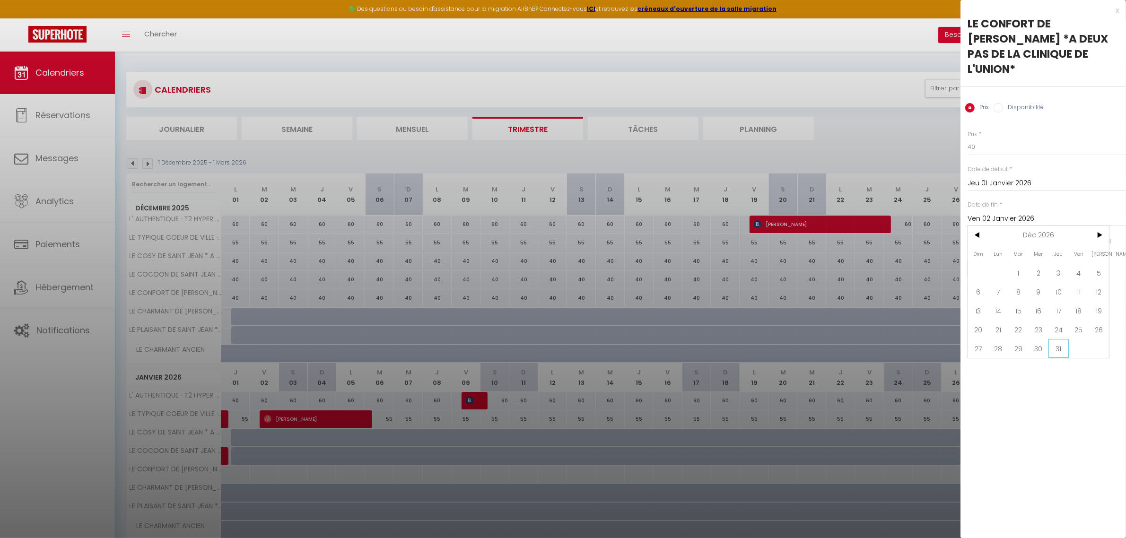
type input "Jeu 31 Décembre 2026"
click at [1005, 260] on button "Enregistrer" at bounding box center [1002, 268] width 70 height 17
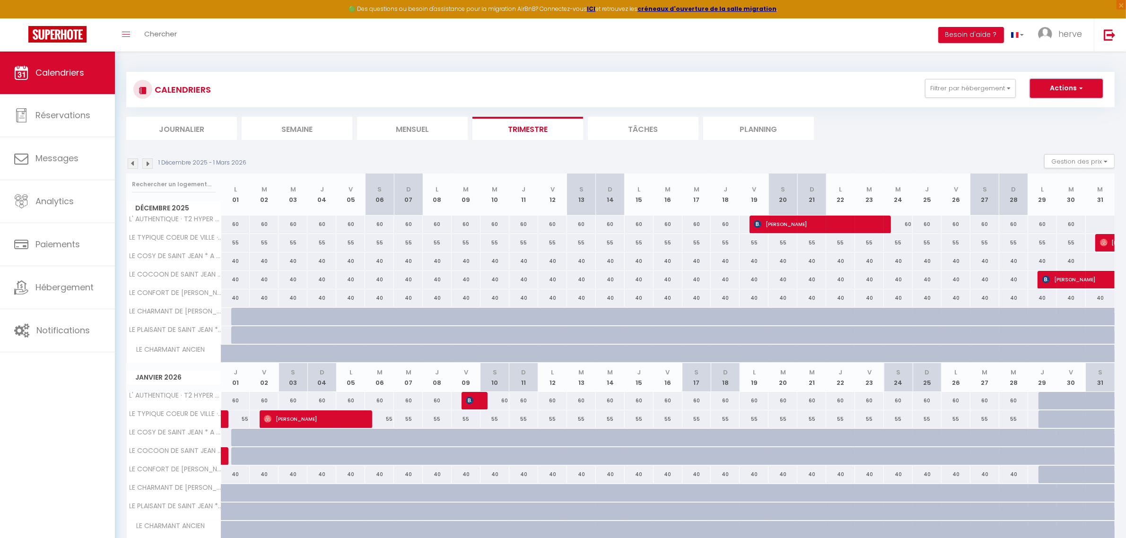
click at [1062, 85] on button "Actions" at bounding box center [1066, 88] width 73 height 19
click at [55, 247] on span "Paiements" at bounding box center [57, 244] width 44 height 12
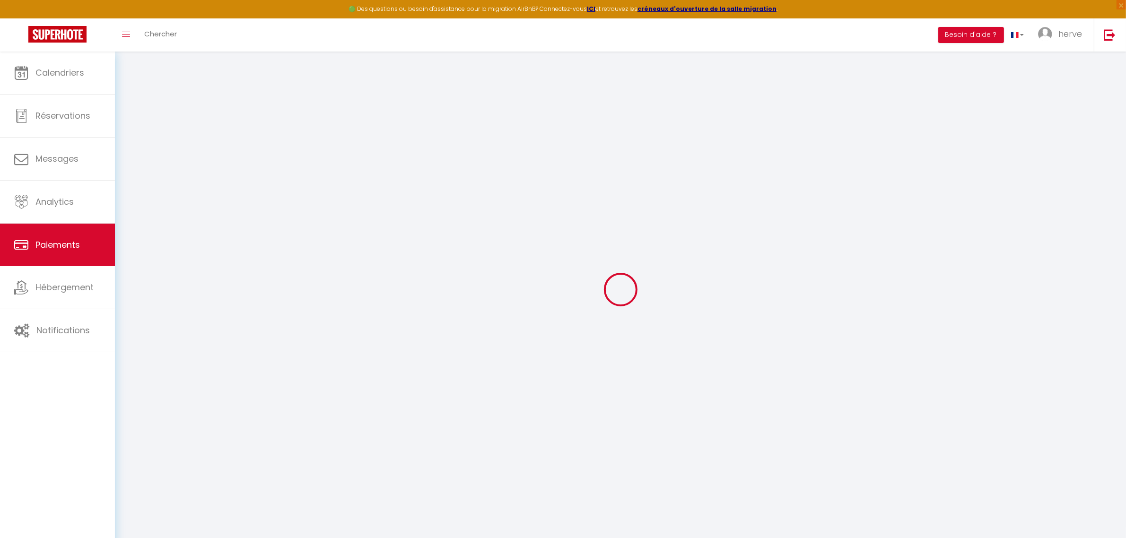
select select "2"
select select "0"
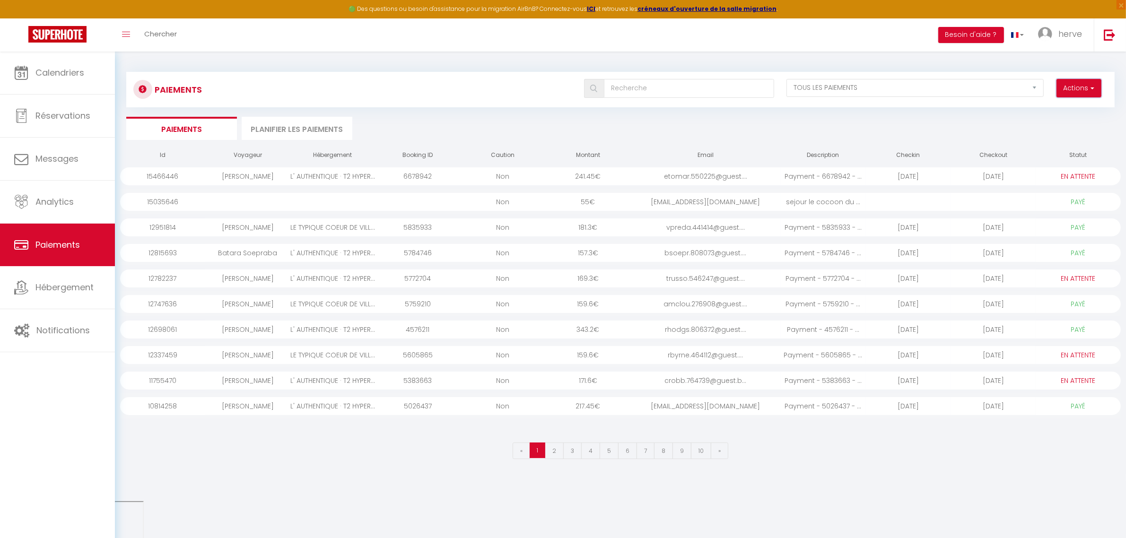
click at [1075, 84] on button "Actions" at bounding box center [1078, 88] width 45 height 19
click at [1054, 105] on link "Créer nouveau lien paiement" at bounding box center [1042, 109] width 116 height 12
select select
select select "other"
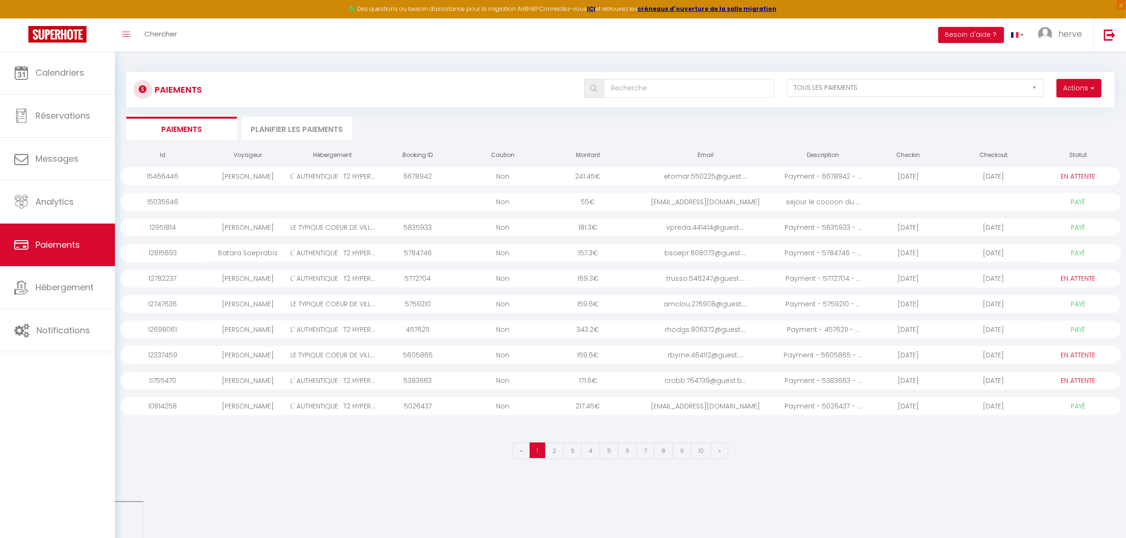
select select "872"
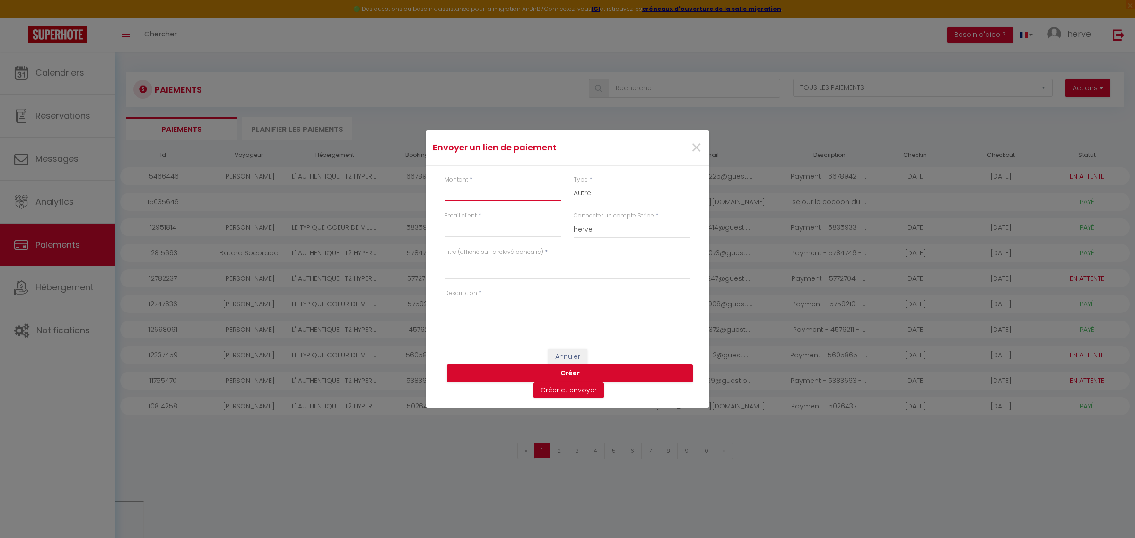
click at [469, 192] on input "Montant" at bounding box center [502, 192] width 117 height 17
type input "200"
click at [613, 196] on select "Nuits Frais de ménage Taxe de séjour [GEOGRAPHIC_DATA]" at bounding box center [632, 193] width 117 height 18
click at [574, 184] on select "Nuits Frais de ménage Taxe de séjour [GEOGRAPHIC_DATA]" at bounding box center [632, 193] width 117 height 18
click at [464, 227] on input "Email client" at bounding box center [502, 228] width 117 height 17
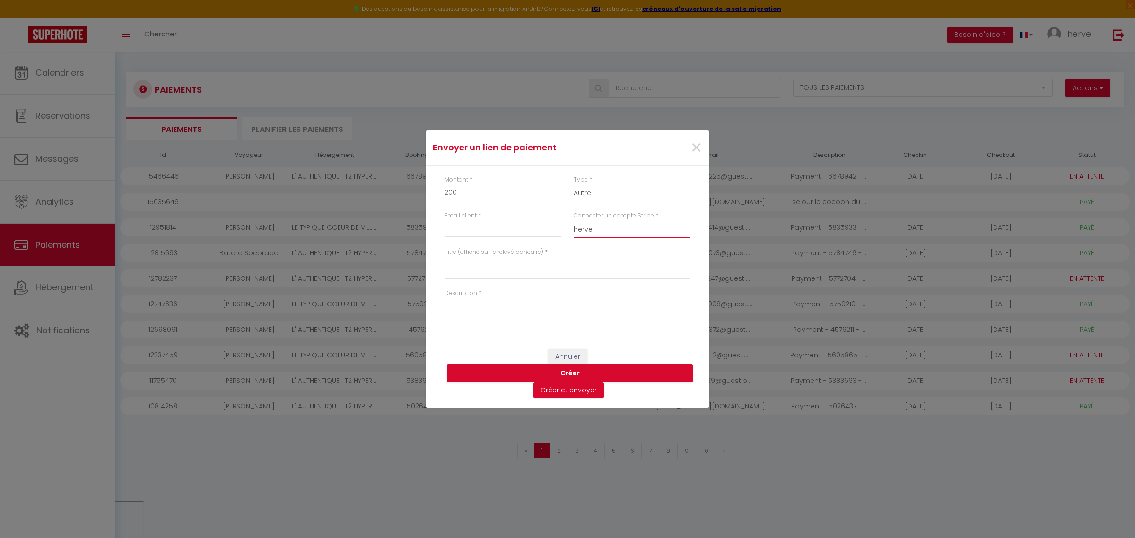
click at [619, 235] on select "herve SCI HADP [PERSON_NAME]" at bounding box center [632, 229] width 117 height 18
click at [513, 264] on textarea "Titre (affiché sur le relevé bancaire)" at bounding box center [567, 268] width 246 height 23
type textarea "Arrhes sejour du [DATE] au [DATE]"
click at [490, 310] on textarea "Description" at bounding box center [567, 309] width 246 height 23
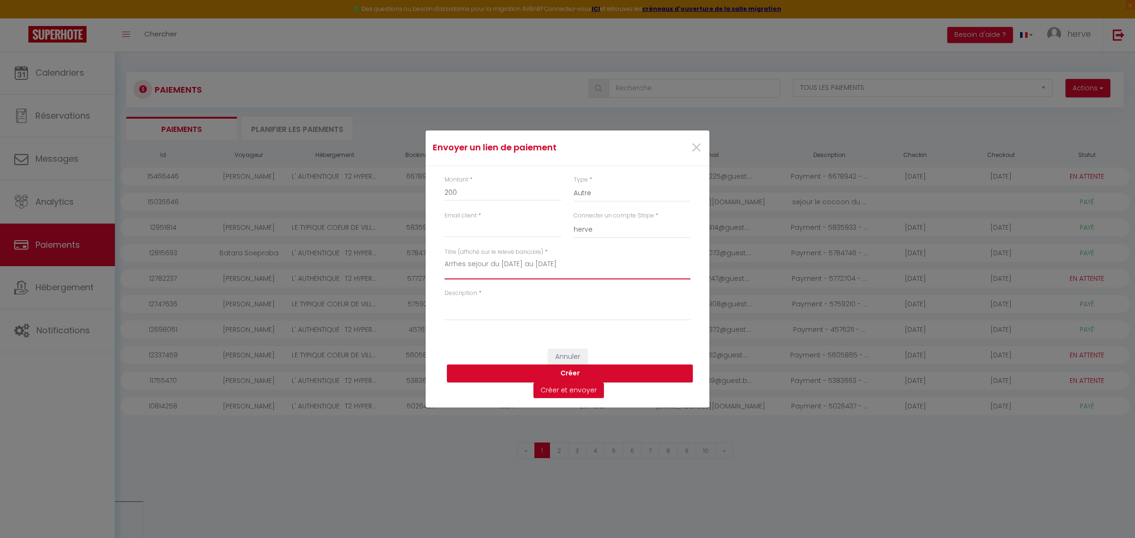
drag, startPoint x: 617, startPoint y: 263, endPoint x: 439, endPoint y: 264, distance: 178.2
click at [439, 264] on div "Titre (affiché sur le relevé bancaire) * Arrhes sejour du [DATE] au [DATE]" at bounding box center [567, 268] width 258 height 41
click at [469, 307] on textarea "Description" at bounding box center [567, 309] width 246 height 23
paste textarea "Arrhes sejour du [DATE] au [DATE]"
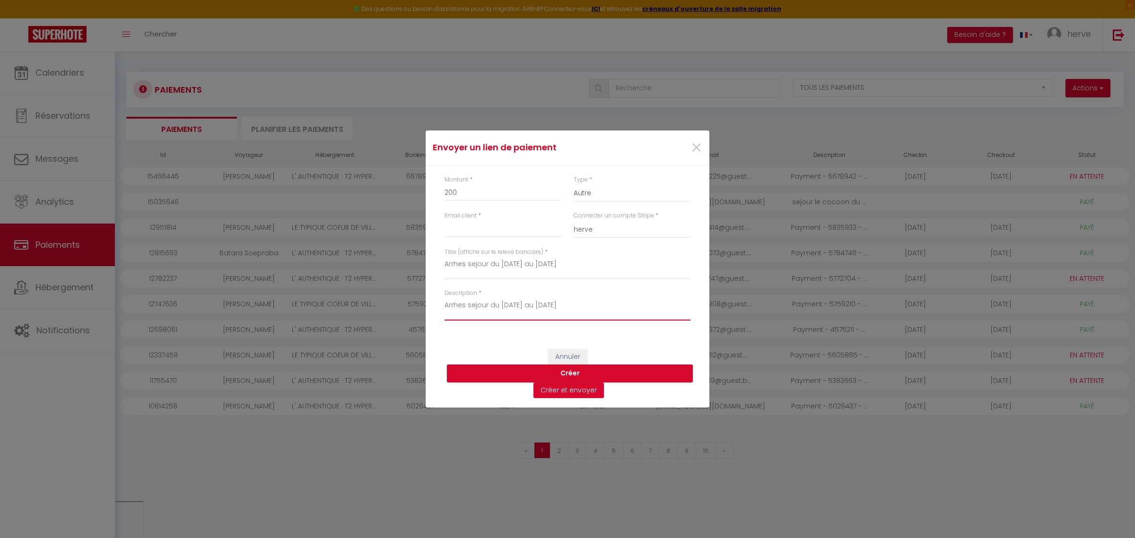
type textarea "Arrhes sejour du [DATE] au [DATE]"
click at [472, 235] on input "Email client" at bounding box center [502, 228] width 117 height 17
paste input "[EMAIL_ADDRESS][DOMAIN_NAME]"
type input "[EMAIL_ADDRESS][DOMAIN_NAME]"
click at [561, 373] on button "Créer" at bounding box center [570, 374] width 246 height 18
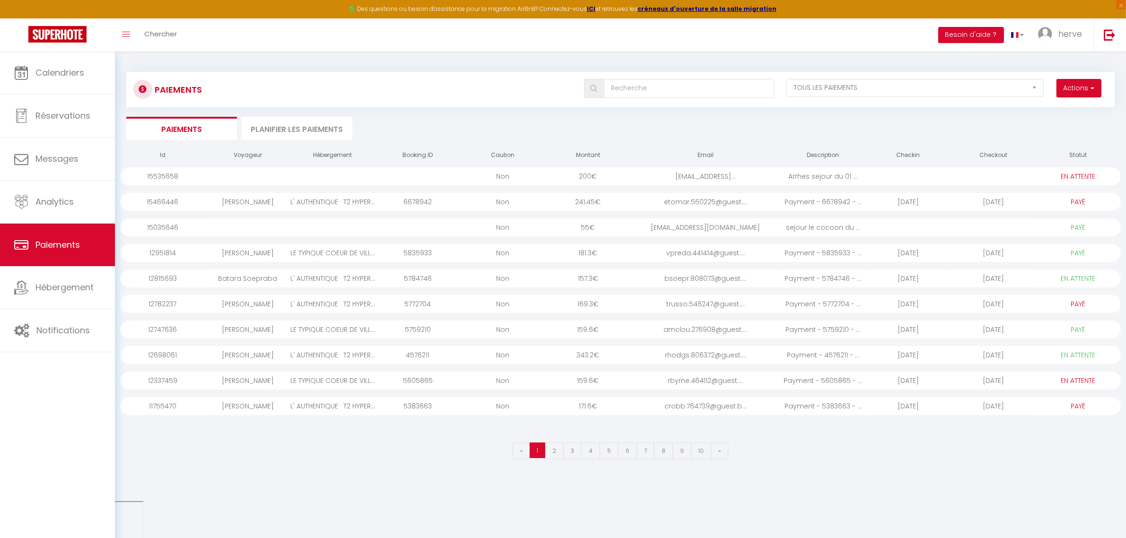
click at [825, 176] on div "Arrhes sejour du 01 ..." at bounding box center [823, 176] width 85 height 18
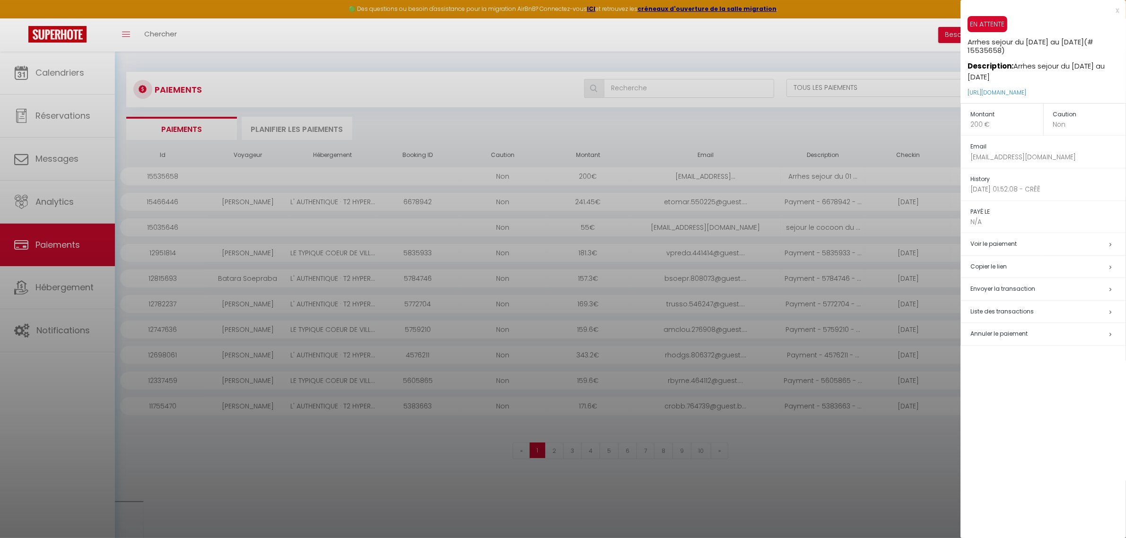
click at [993, 266] on h5 "Copier le lien" at bounding box center [1047, 266] width 155 height 11
